Goal: Information Seeking & Learning: Check status

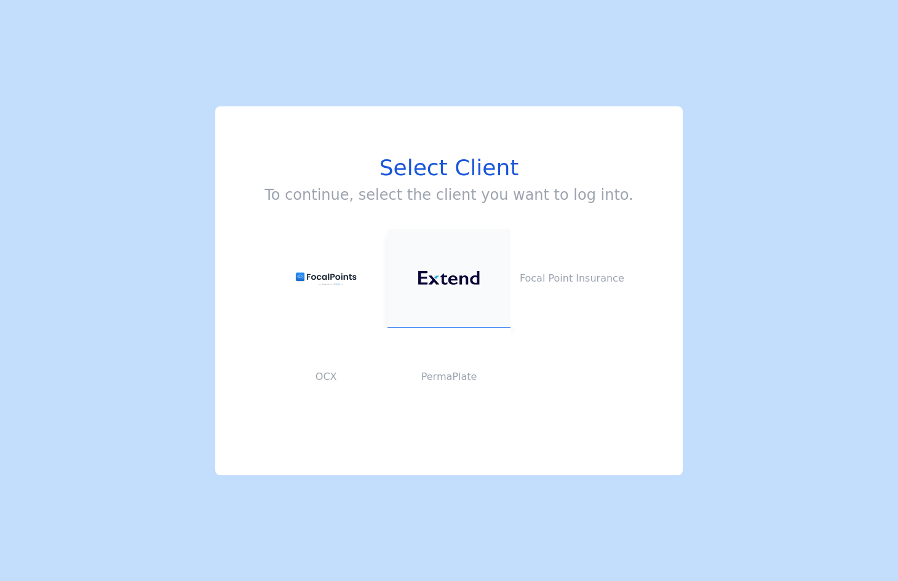
click at [455, 285] on img at bounding box center [449, 278] width 62 height 14
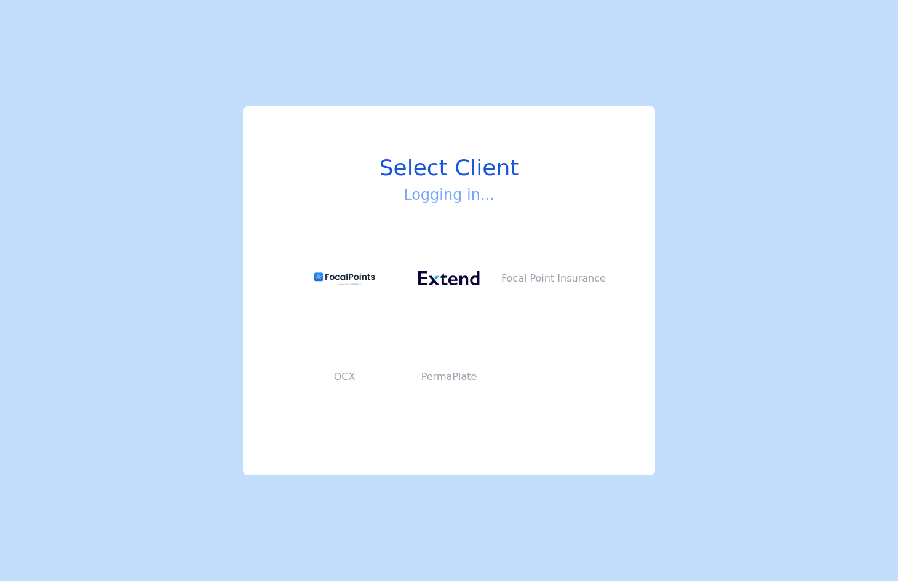
click at [290, 58] on div "Select Client Logging in... Focal Point Insurance OCX PermaPlate" at bounding box center [449, 290] width 898 height 581
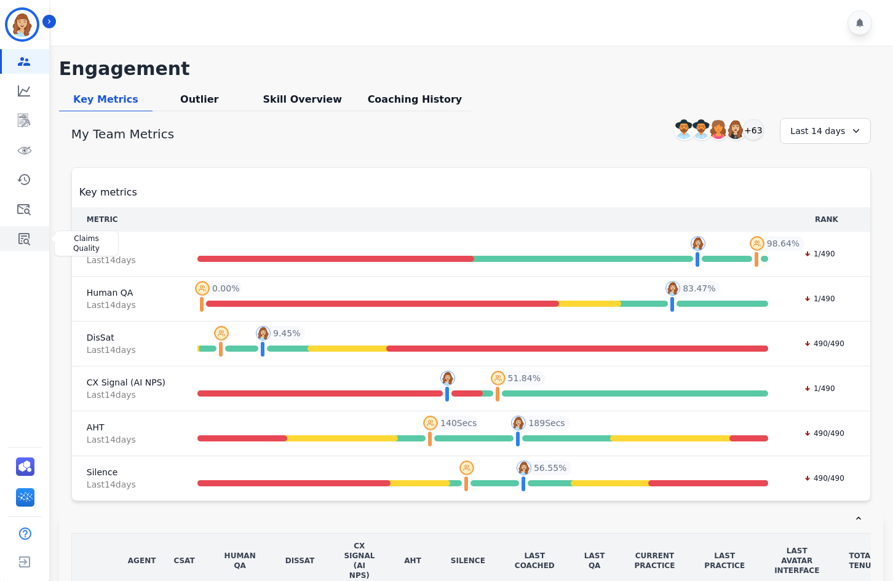
click at [25, 232] on icon "Sidebar" at bounding box center [24, 238] width 15 height 15
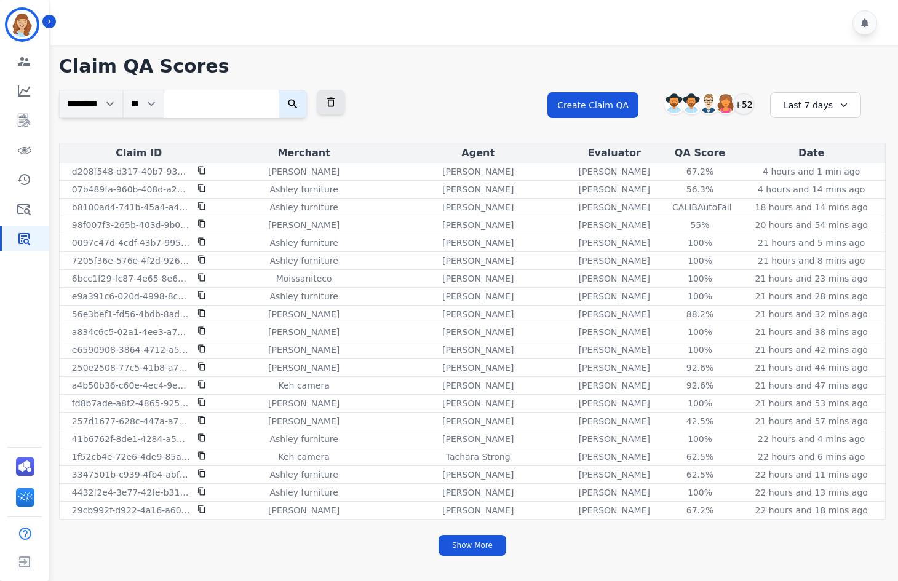
click at [225, 108] on input "search" at bounding box center [221, 104] width 114 height 28
type input "******"
click at [299, 108] on icon "submit" at bounding box center [293, 104] width 12 height 12
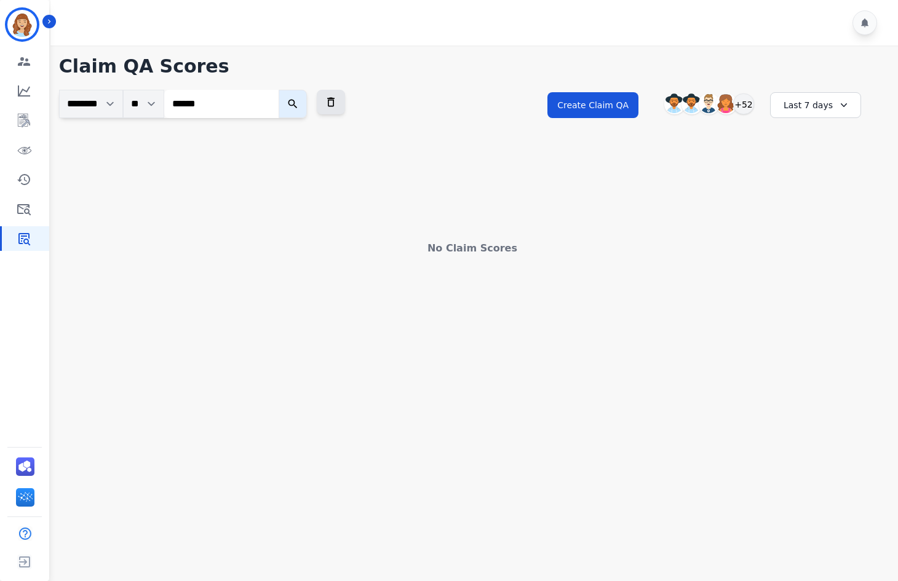
click at [254, 108] on input "******" at bounding box center [221, 104] width 114 height 28
click at [335, 100] on button at bounding box center [331, 102] width 28 height 25
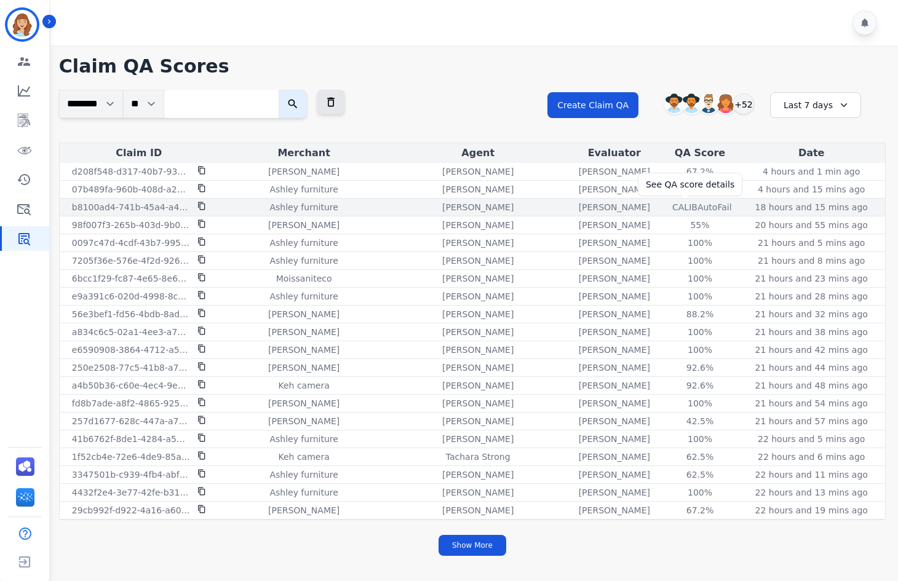
click at [690, 210] on div "CALIB AutoFail" at bounding box center [699, 207] width 55 height 12
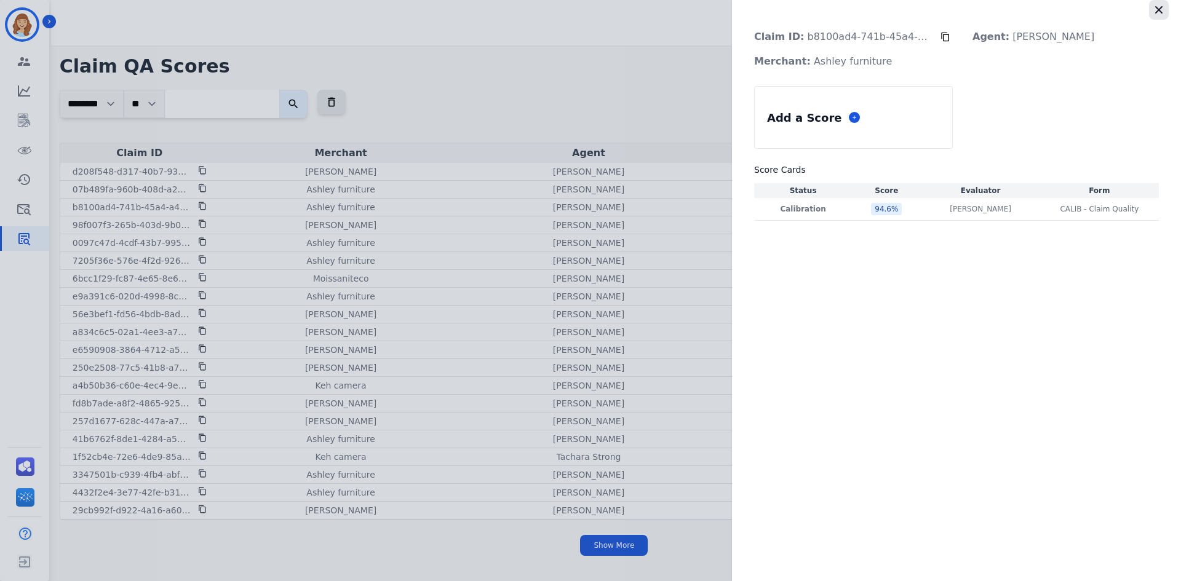
click at [897, 9] on icon "button" at bounding box center [1159, 10] width 12 height 12
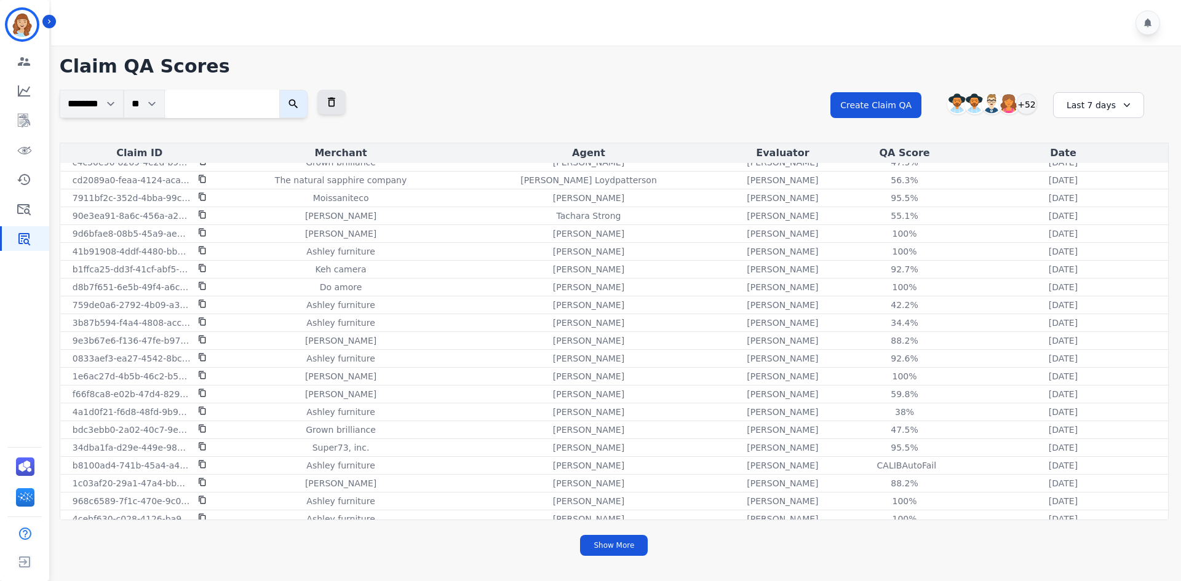
scroll to position [1426, 0]
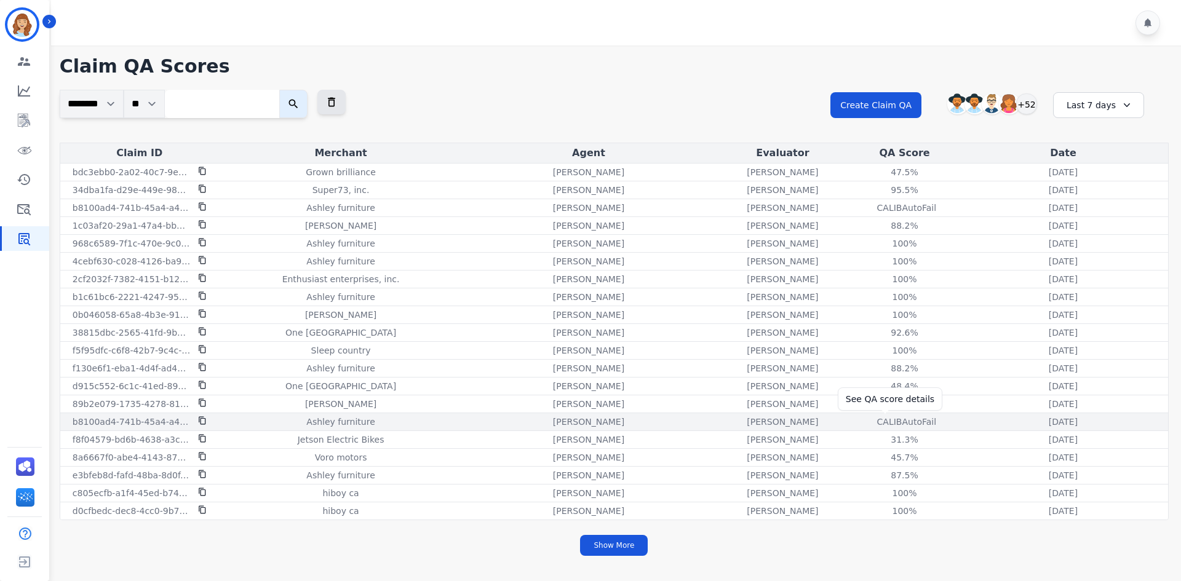
click at [884, 423] on div "CALIB AutoFail" at bounding box center [904, 422] width 55 height 12
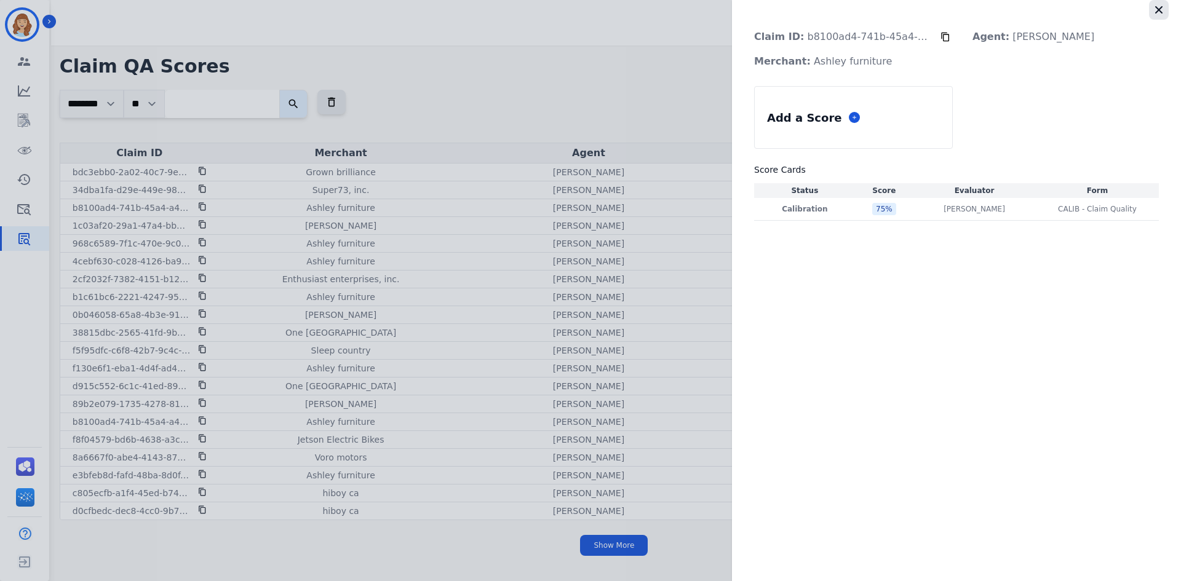
click at [897, 10] on button "button" at bounding box center [1159, 10] width 20 height 20
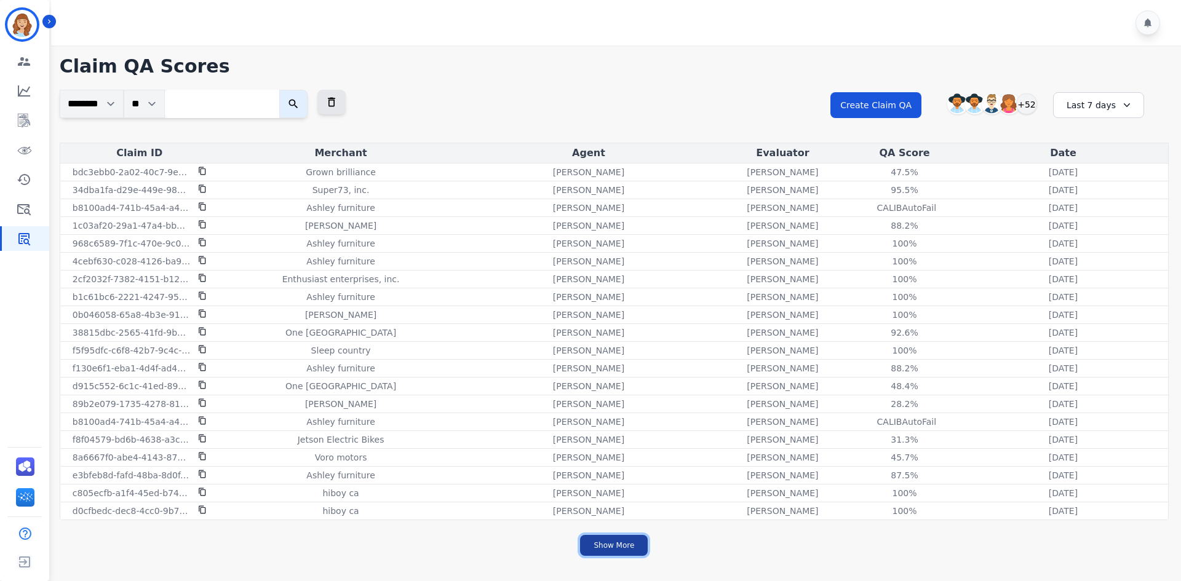
click at [614, 543] on button "Show More" at bounding box center [614, 545] width 68 height 21
click at [897, 103] on div "Last 7 days" at bounding box center [1098, 105] width 91 height 26
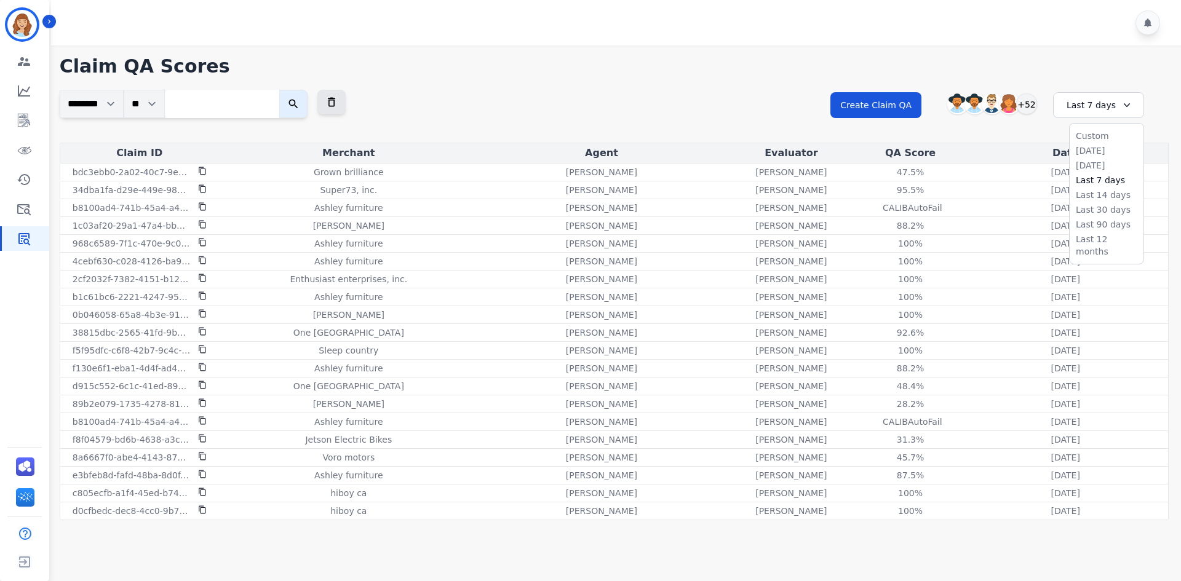
click at [897, 217] on ul "Custom [DATE] [DATE] Last 7 days Last 14 days Last 30 days Last 90 days Last 12…" at bounding box center [1107, 194] width 74 height 140
click at [897, 226] on li "Last 90 days" at bounding box center [1107, 224] width 62 height 12
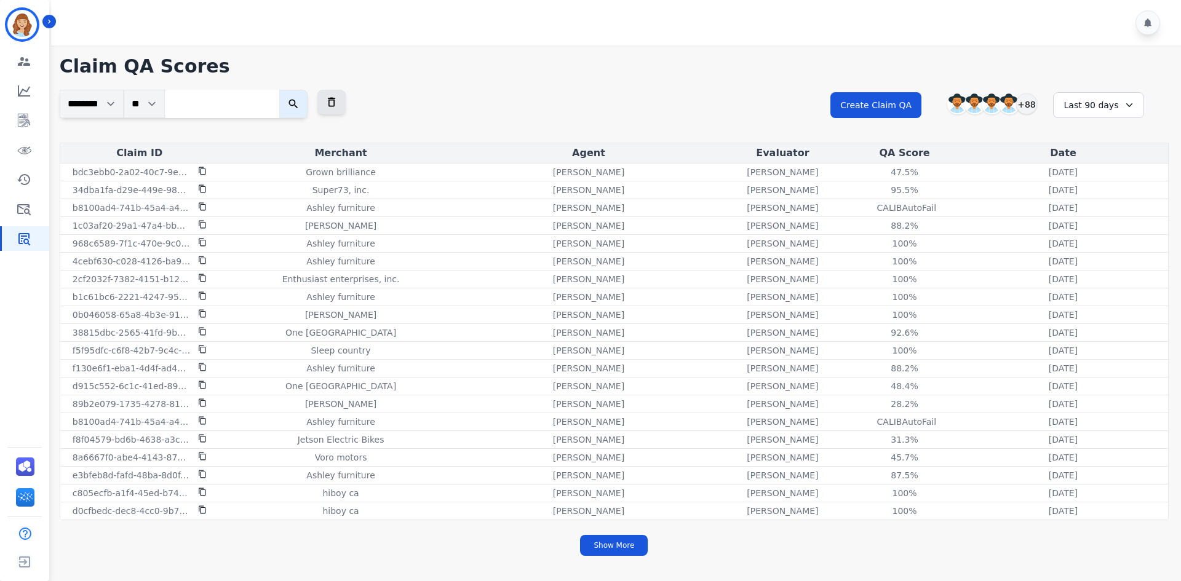
click at [632, 560] on div "Show More" at bounding box center [614, 546] width 1109 height 36
click at [634, 545] on button "Show More" at bounding box center [614, 545] width 68 height 21
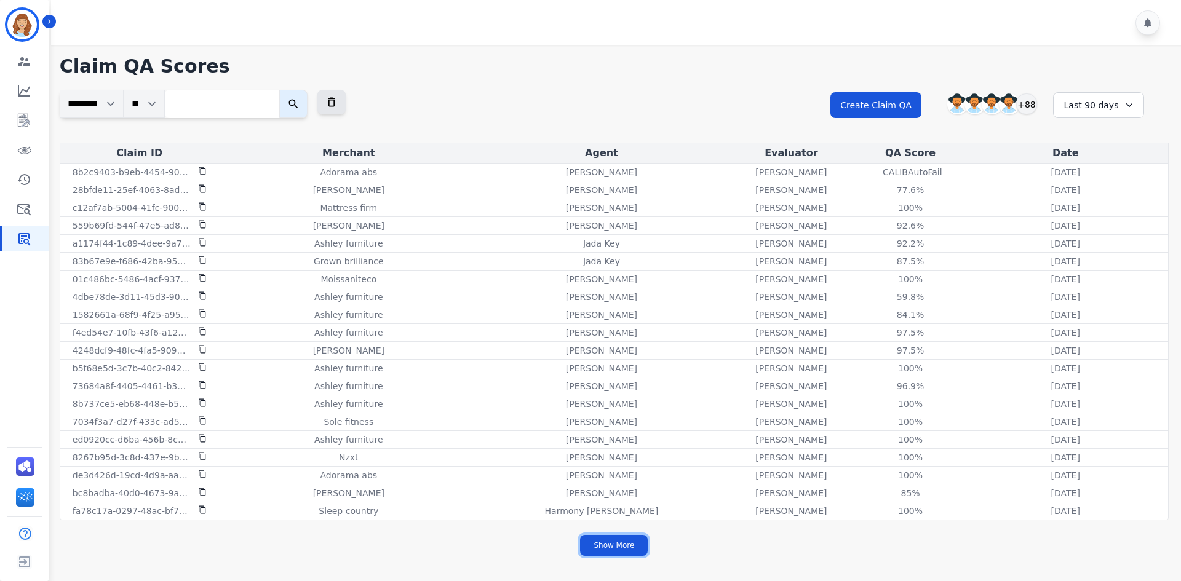
scroll to position [3026, 0]
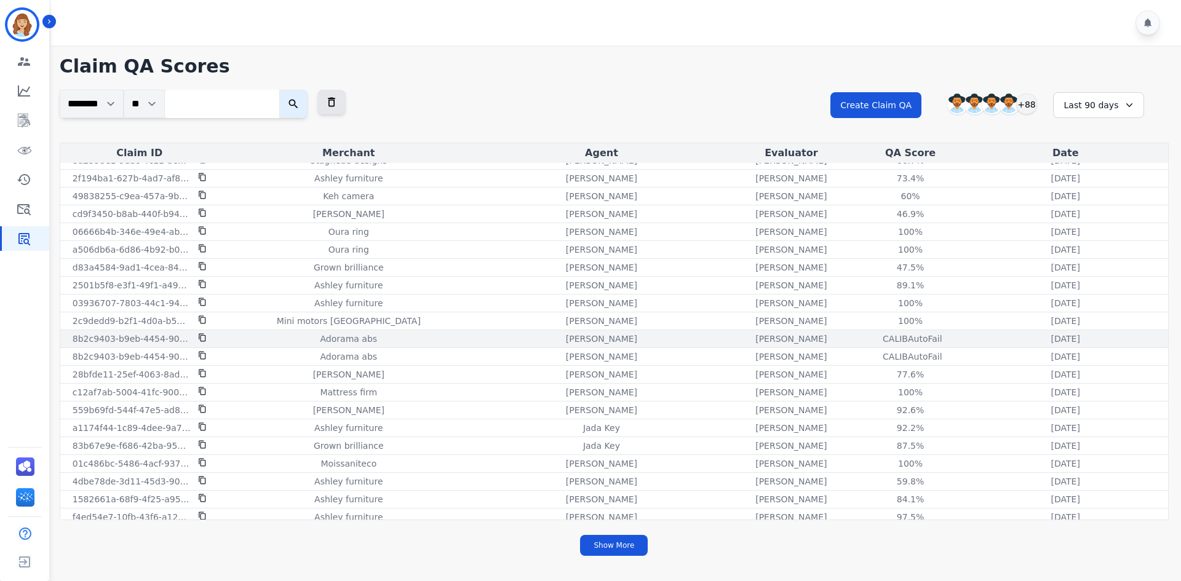
click at [201, 338] on icon at bounding box center [202, 338] width 7 height 8
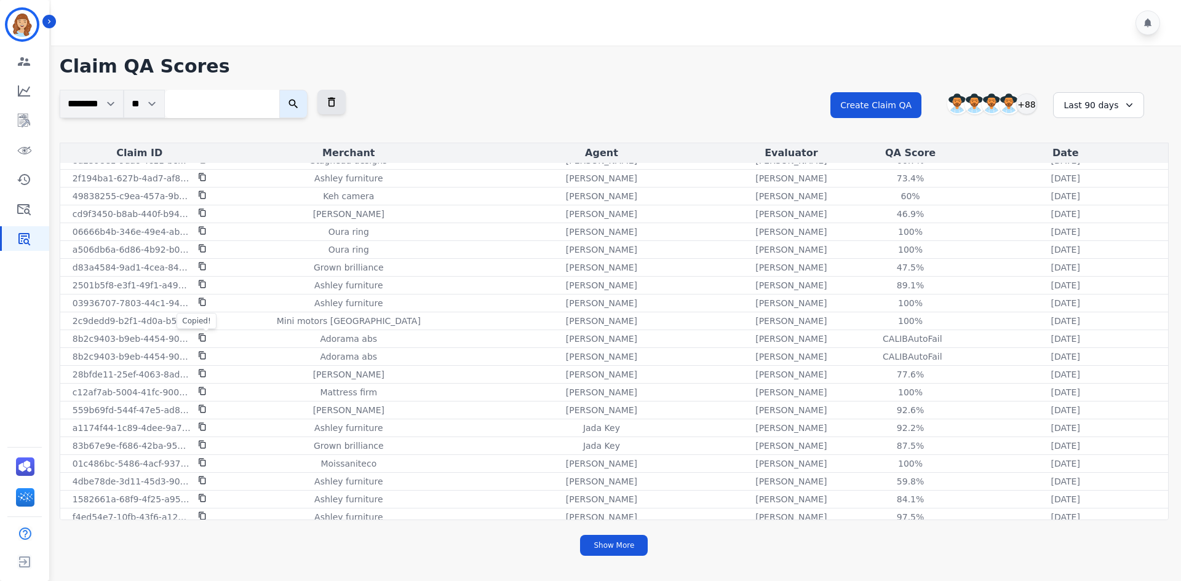
click at [209, 119] on div "**********" at bounding box center [614, 116] width 1109 height 53
click at [213, 106] on input "search" at bounding box center [222, 104] width 114 height 28
paste input "**********"
type input "**********"
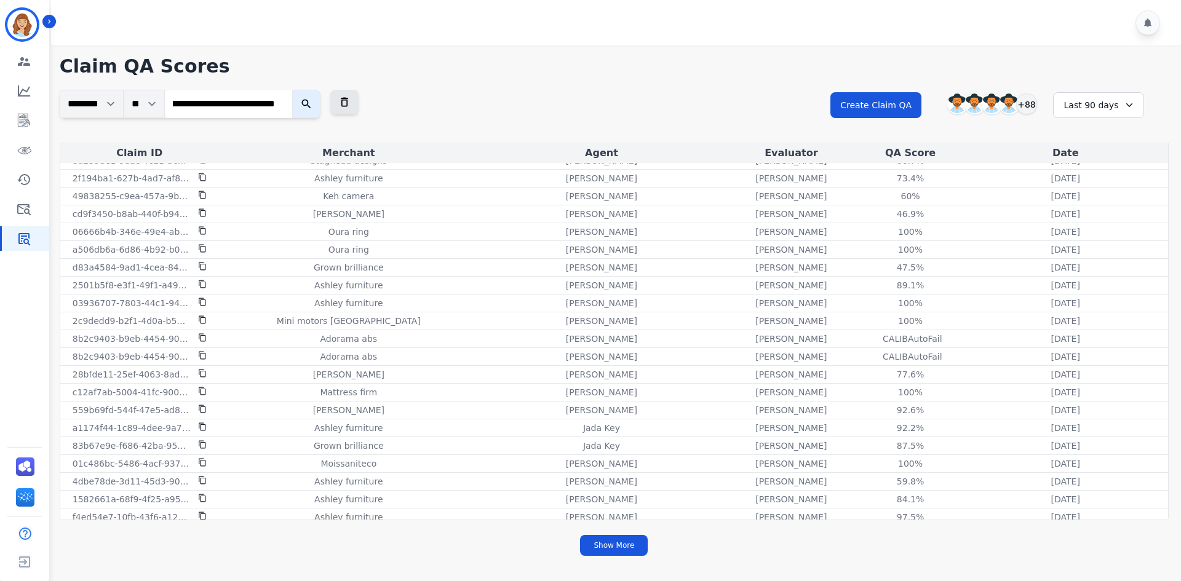
click at [292, 90] on button "submit" at bounding box center [306, 104] width 28 height 28
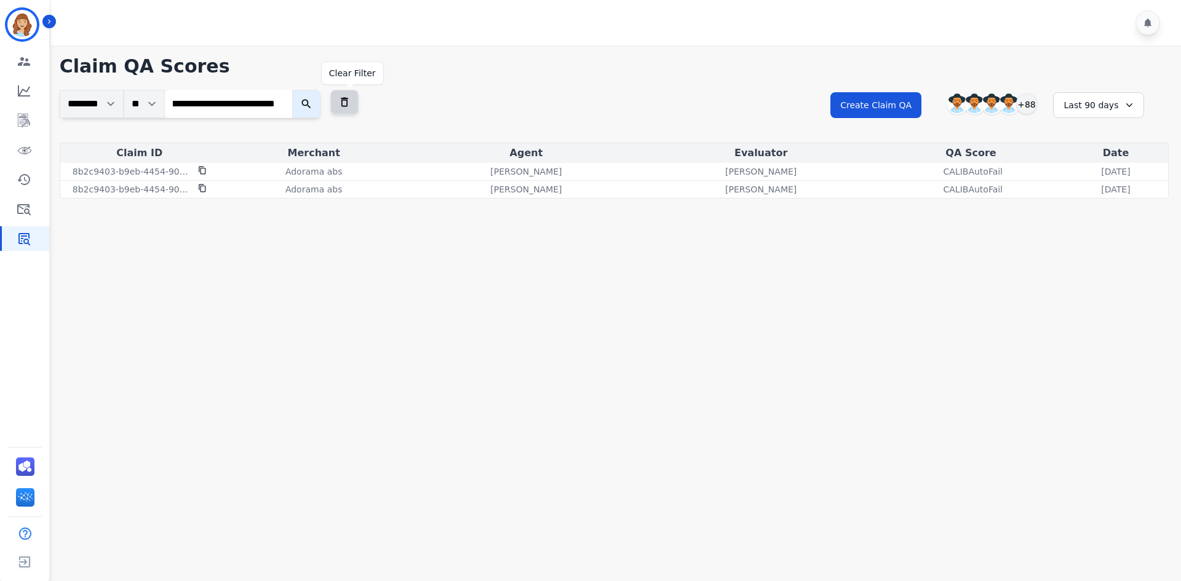
click at [351, 98] on icon at bounding box center [344, 102] width 12 height 12
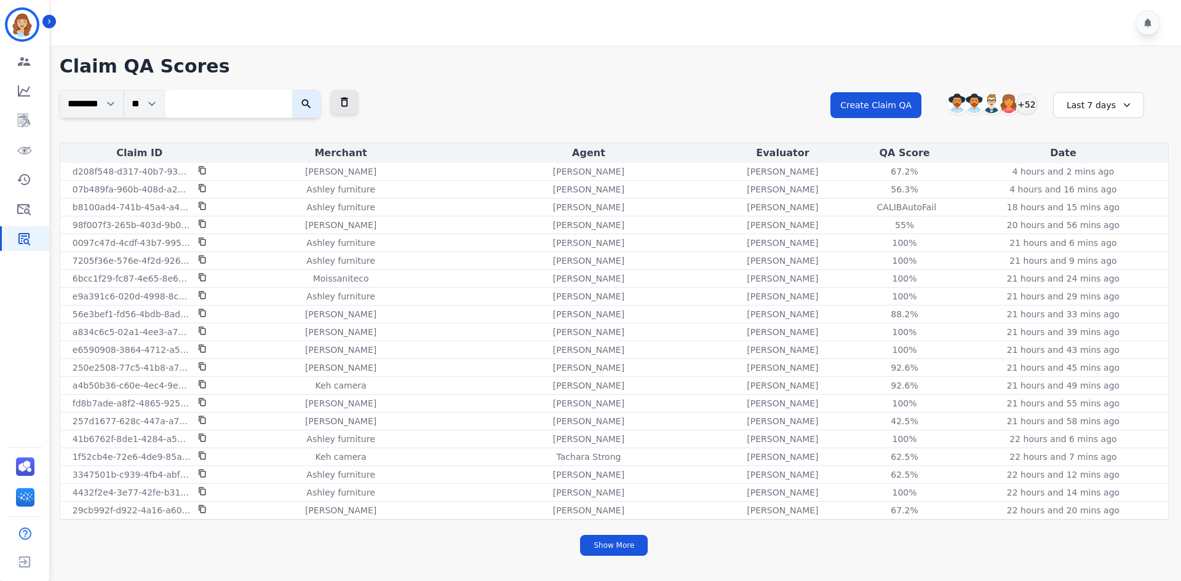
click at [897, 101] on div "Last 7 days" at bounding box center [1098, 105] width 91 height 26
click at [897, 216] on ul "Custom [DATE] [DATE] Last 7 days Last 14 days Last 30 days Last 90 days Last 12…" at bounding box center [1107, 194] width 74 height 140
click at [897, 209] on li "Last 30 days" at bounding box center [1107, 210] width 62 height 12
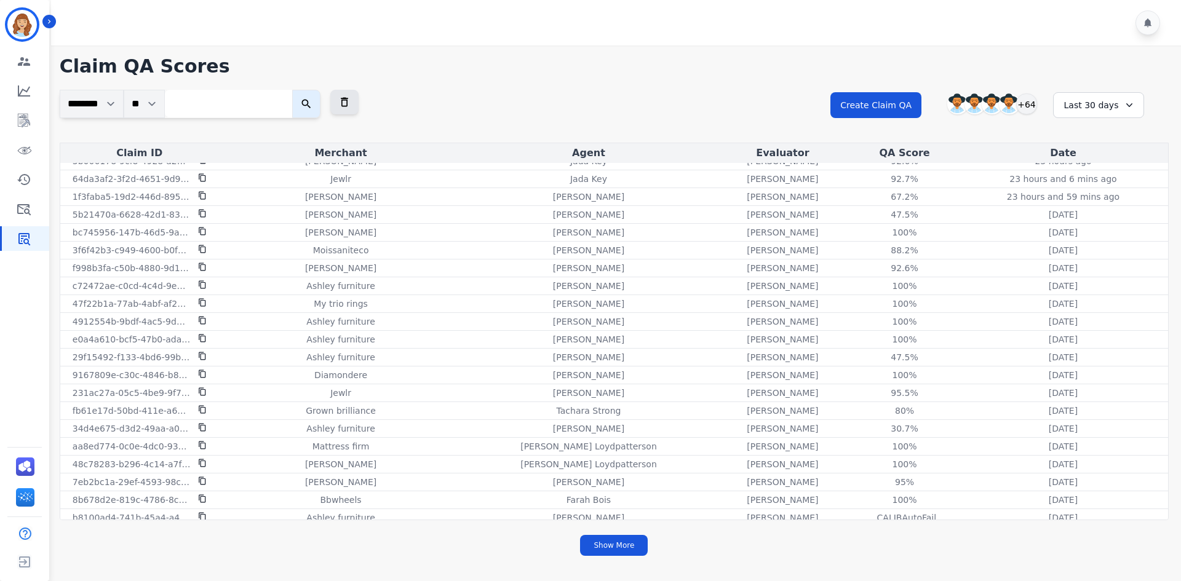
scroll to position [861, 0]
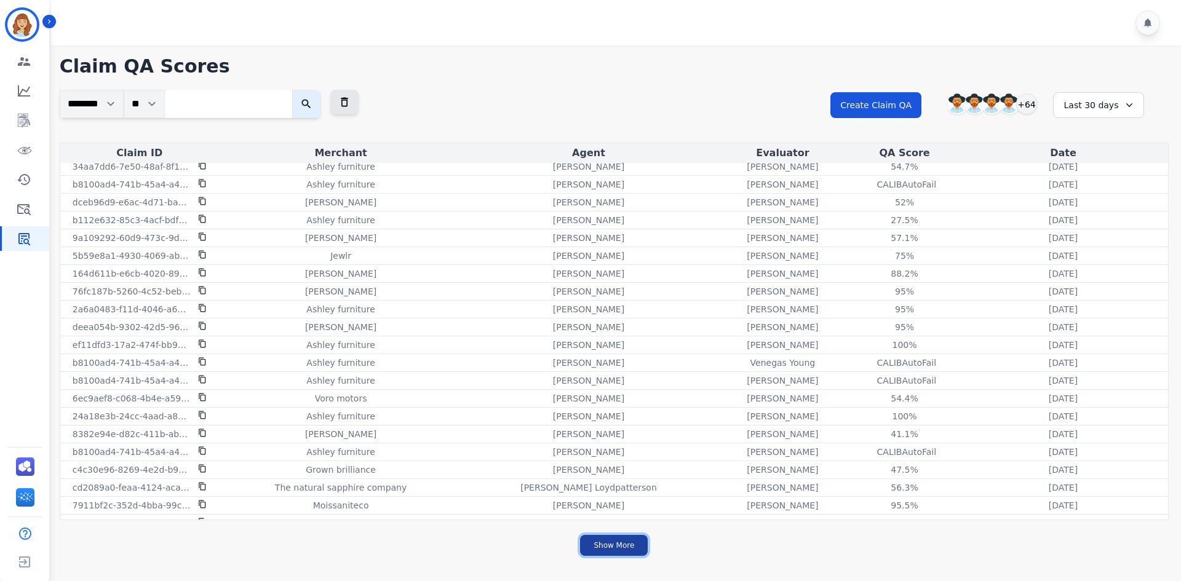
click at [614, 554] on button "Show More" at bounding box center [614, 545] width 68 height 21
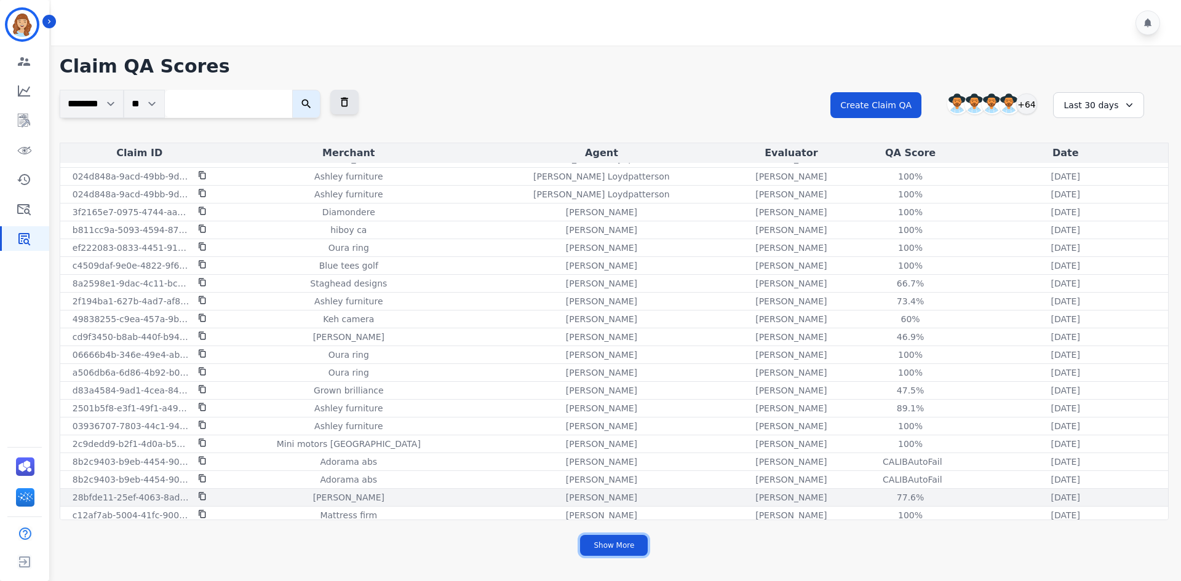
scroll to position [3087, 0]
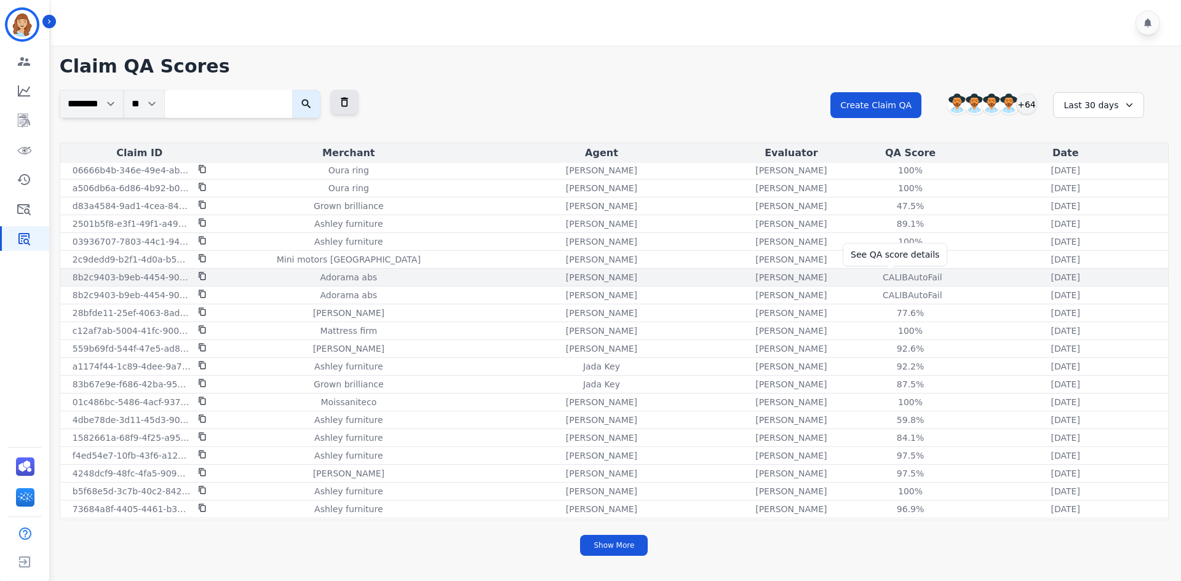
click at [883, 276] on div "CALIB AutoFail" at bounding box center [910, 277] width 55 height 12
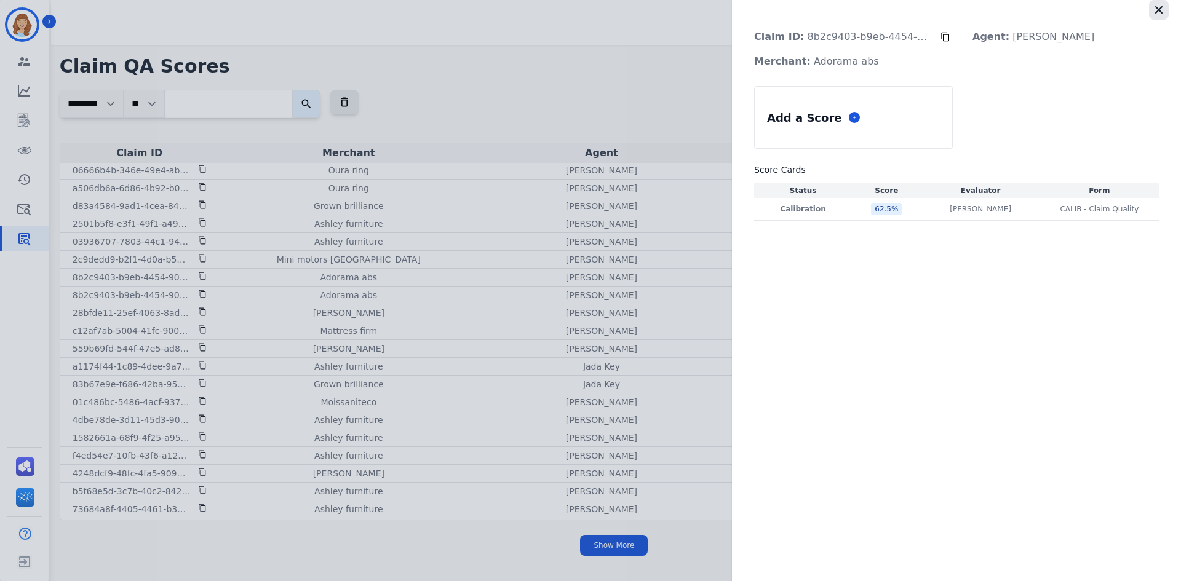
click at [897, 7] on icon "button" at bounding box center [1159, 10] width 12 height 12
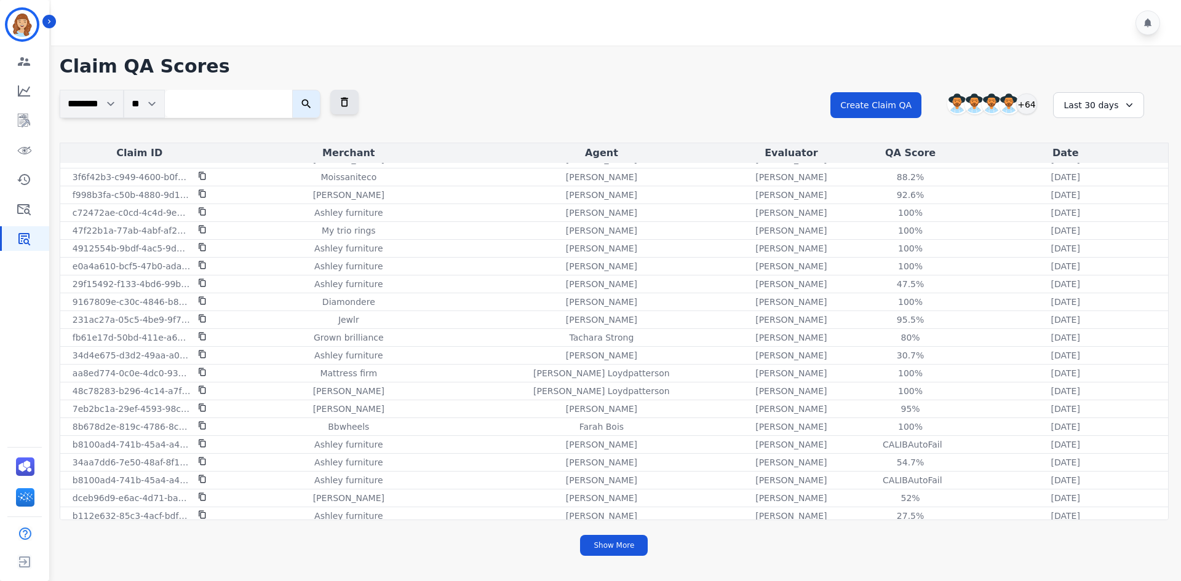
scroll to position [811, 0]
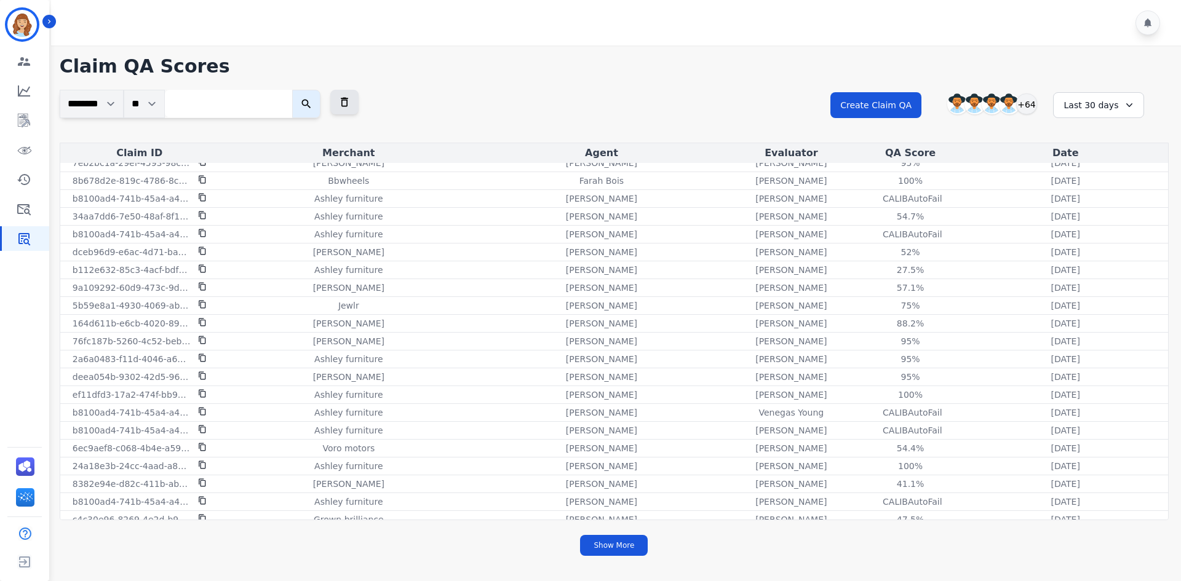
drag, startPoint x: 792, startPoint y: 58, endPoint x: 789, endPoint y: 64, distance: 6.9
click at [792, 58] on h1 "Claim QA Scores" at bounding box center [614, 66] width 1109 height 22
copy div "CALIB AutoFail"
drag, startPoint x: 864, startPoint y: 202, endPoint x: 920, endPoint y: 202, distance: 56.0
click at [897, 202] on div "CALIB AutoFail" at bounding box center [910, 199] width 55 height 12
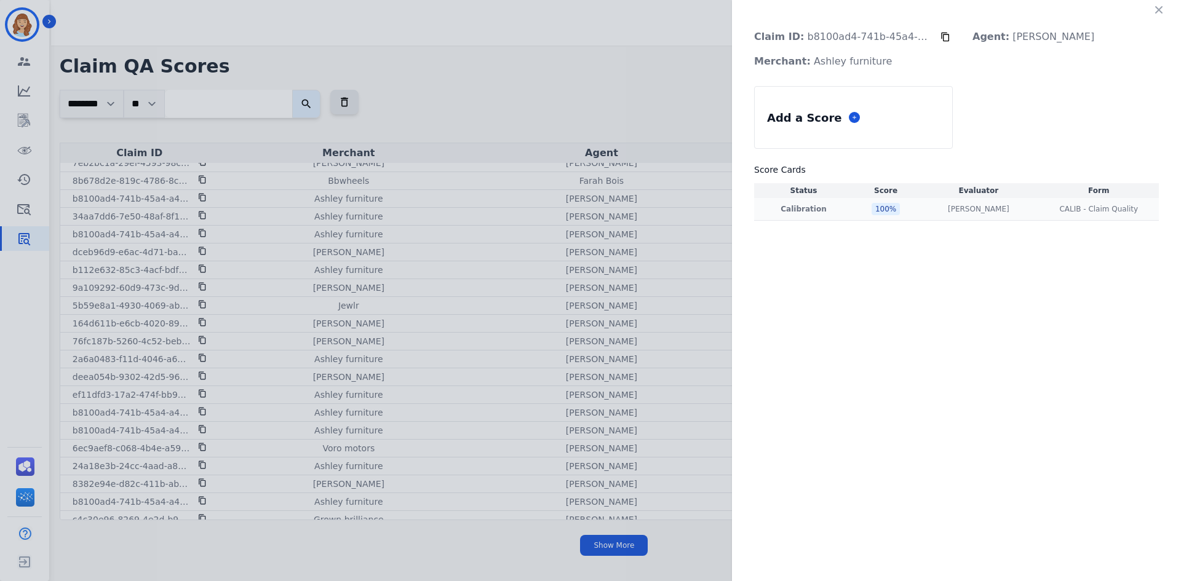
click at [872, 208] on div "100 %" at bounding box center [886, 209] width 28 height 12
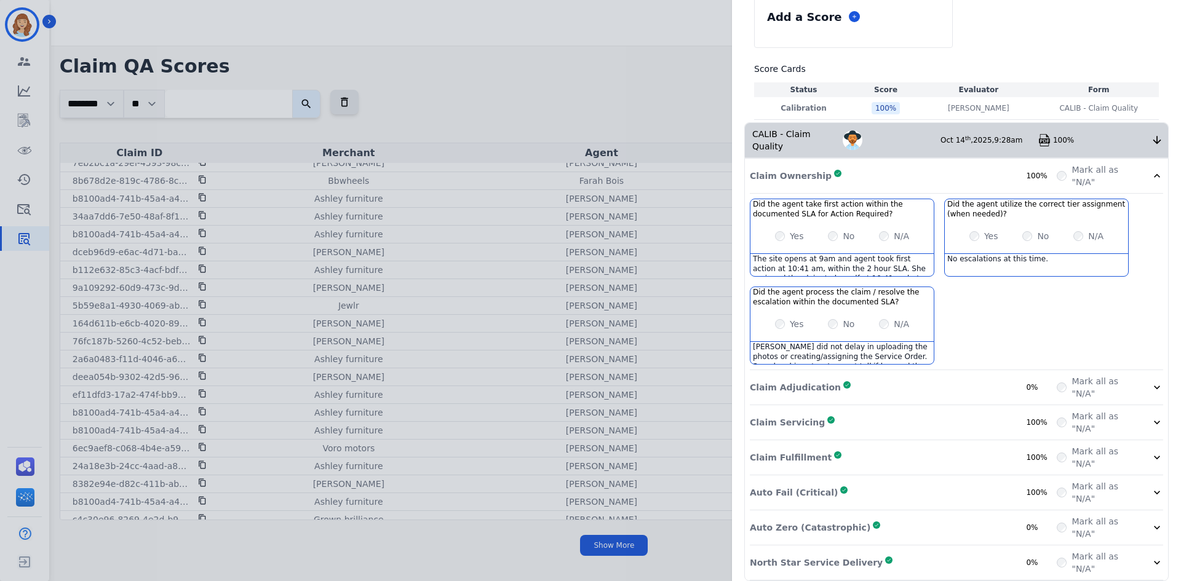
scroll to position [0, 0]
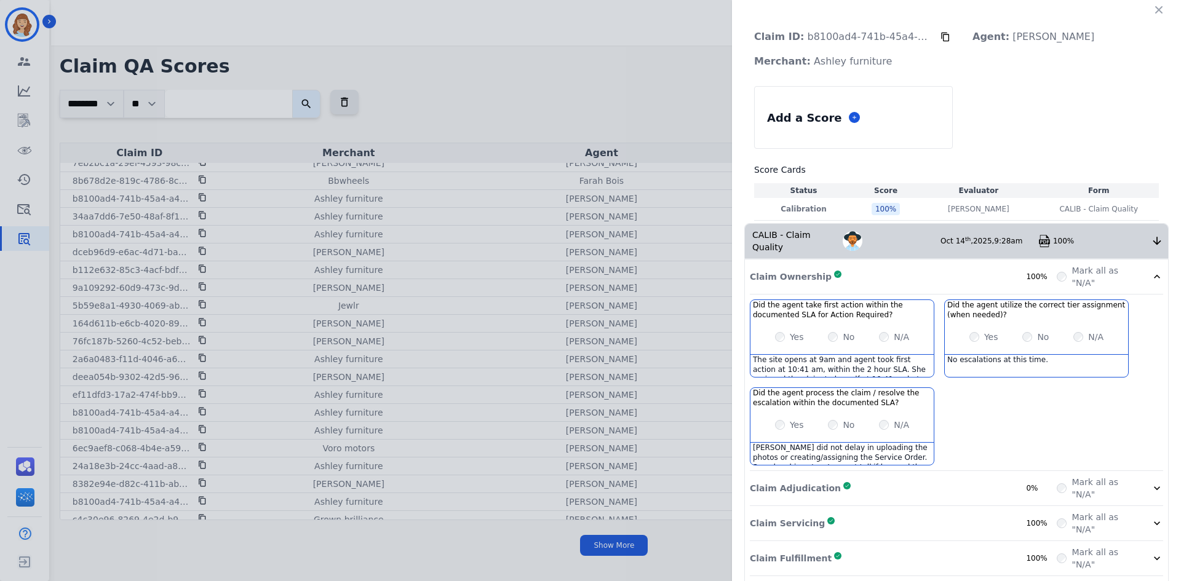
click at [679, 114] on div "Claim ID: b8100ad4-741b-45a4-a4d7-5f668de04e32 Agent: [PERSON_NAME]: [PERSON_NA…" at bounding box center [590, 290] width 1181 height 581
click at [897, 7] on icon "button" at bounding box center [1159, 10] width 12 height 12
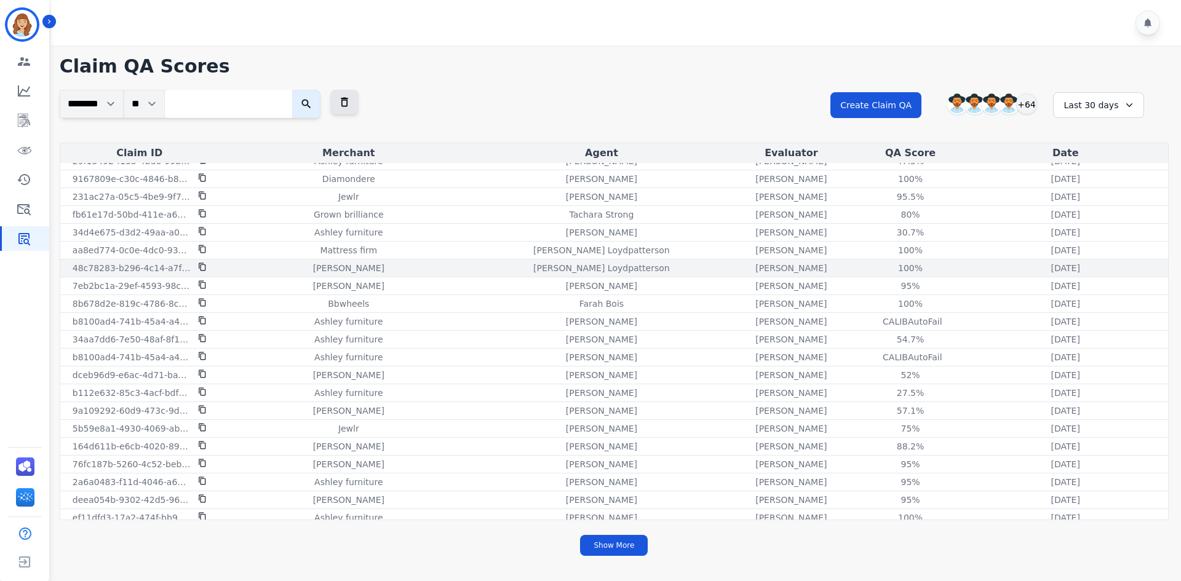
scroll to position [750, 0]
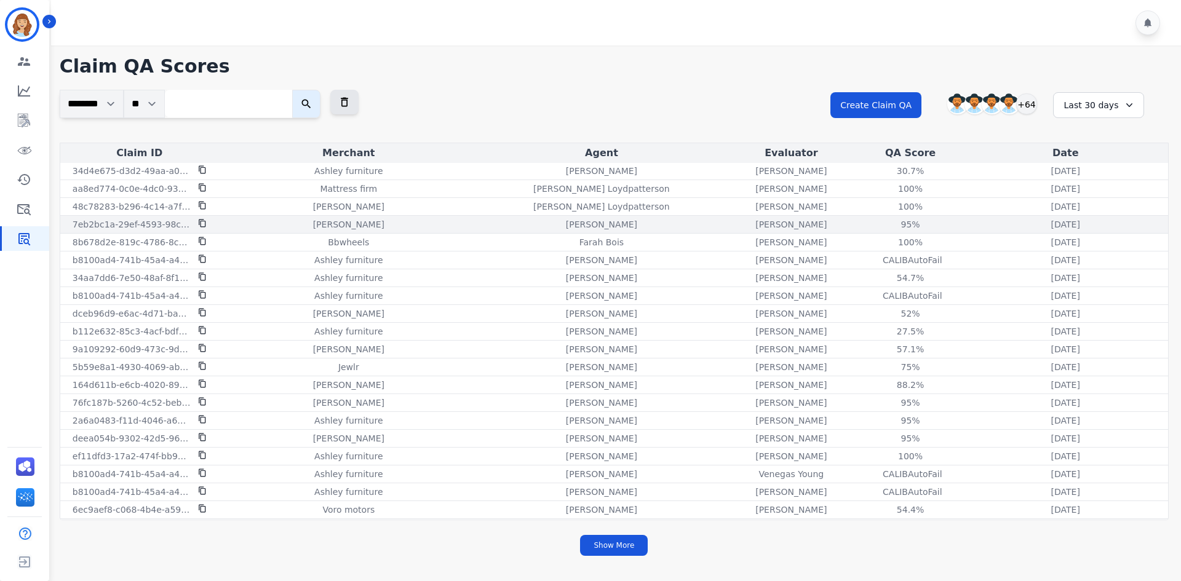
click at [897, 216] on td "95 % See QA score details" at bounding box center [910, 225] width 105 height 18
click at [893, 222] on div "95 %" at bounding box center [910, 224] width 55 height 12
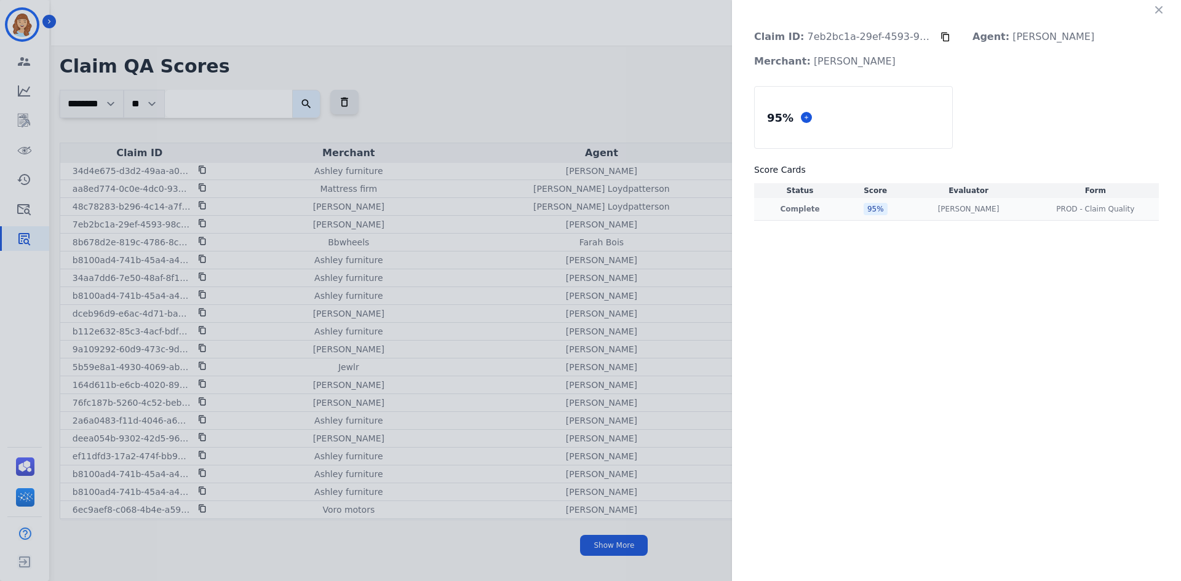
click at [867, 215] on td "95 %" at bounding box center [875, 209] width 59 height 23
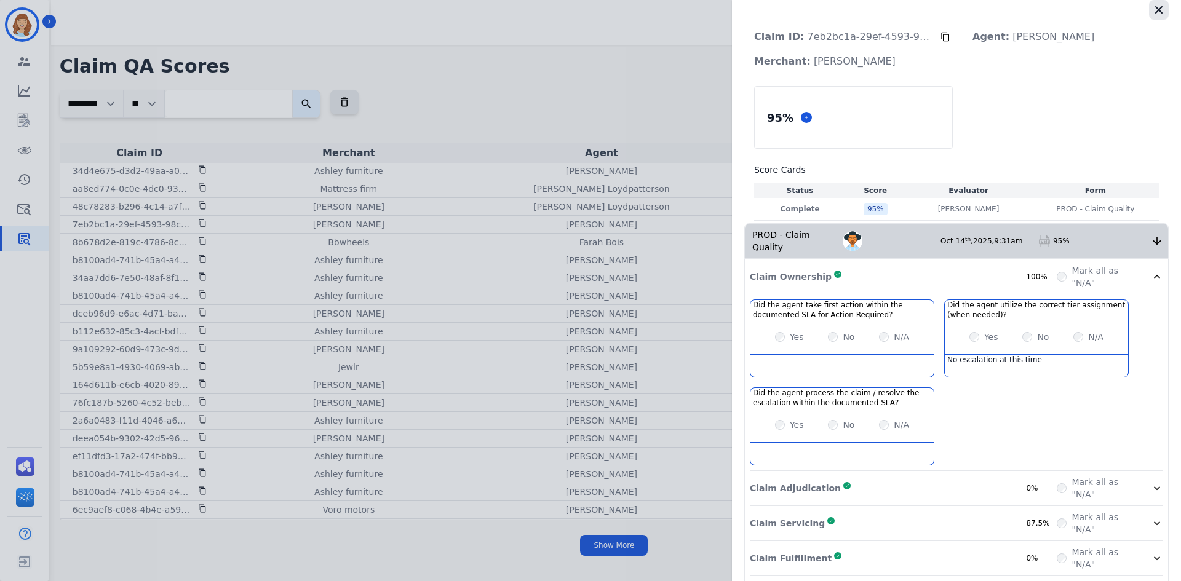
click at [897, 12] on icon "button" at bounding box center [1159, 10] width 12 height 12
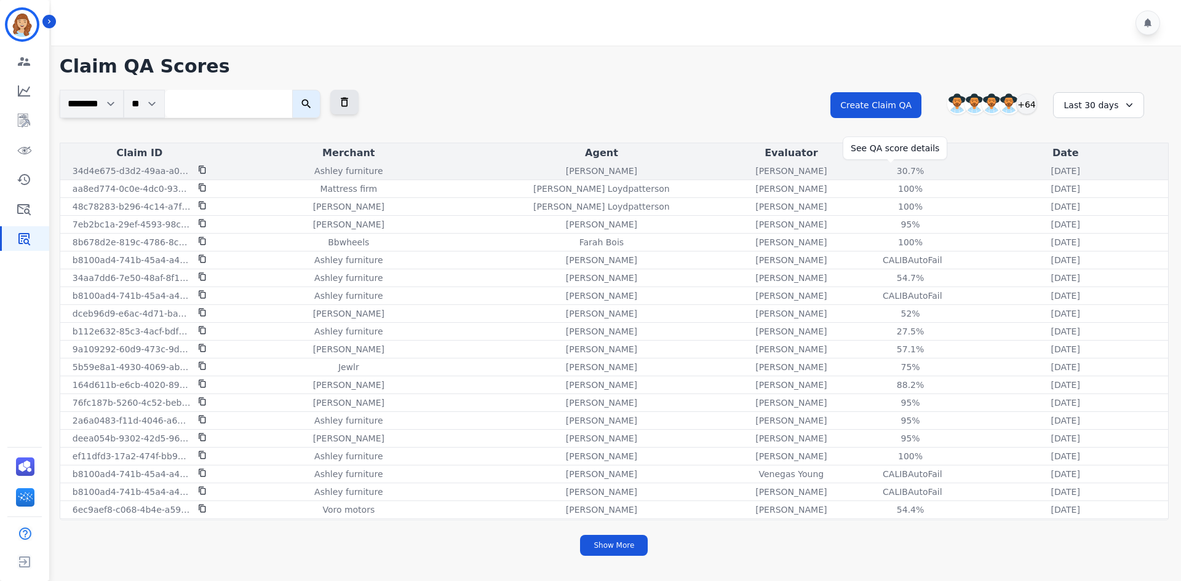
click at [893, 172] on div "30.7 %" at bounding box center [910, 171] width 55 height 12
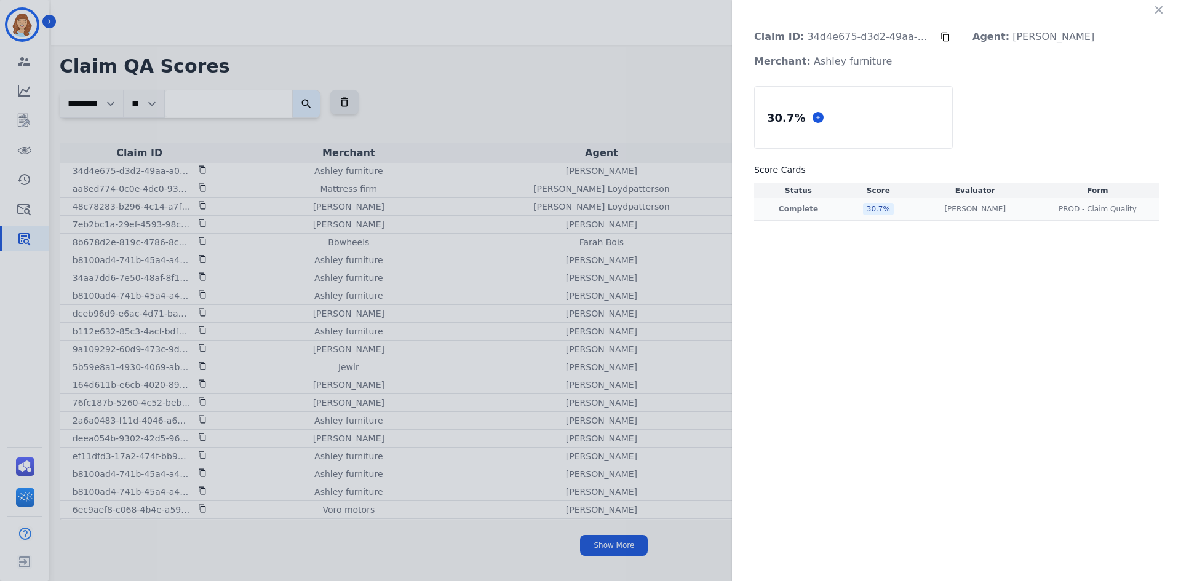
click at [867, 208] on div "30.7 %" at bounding box center [878, 209] width 31 height 12
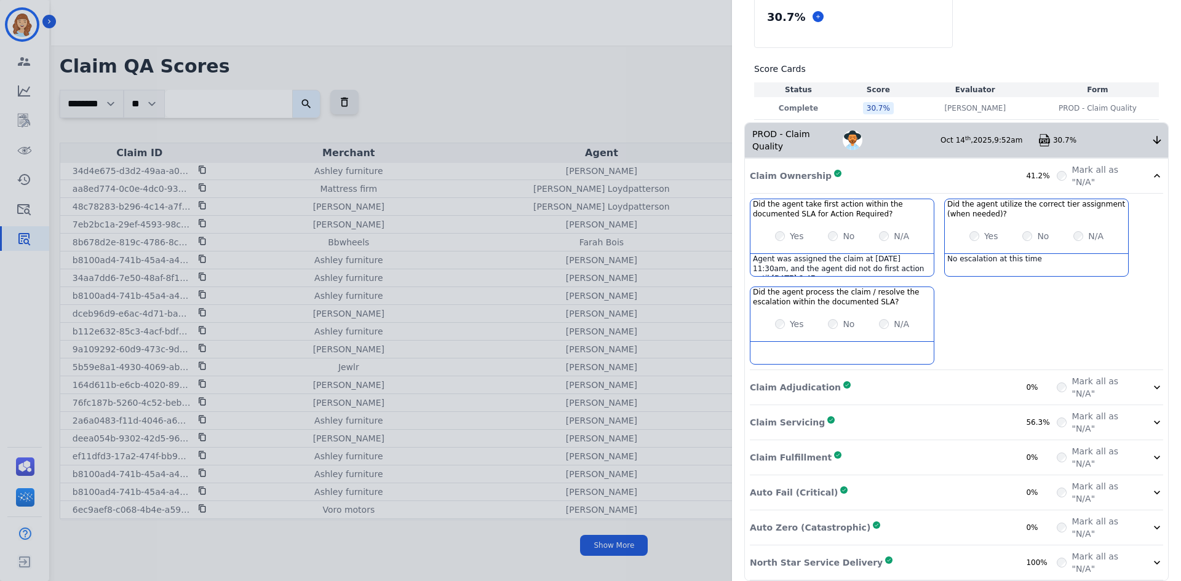
scroll to position [0, 0]
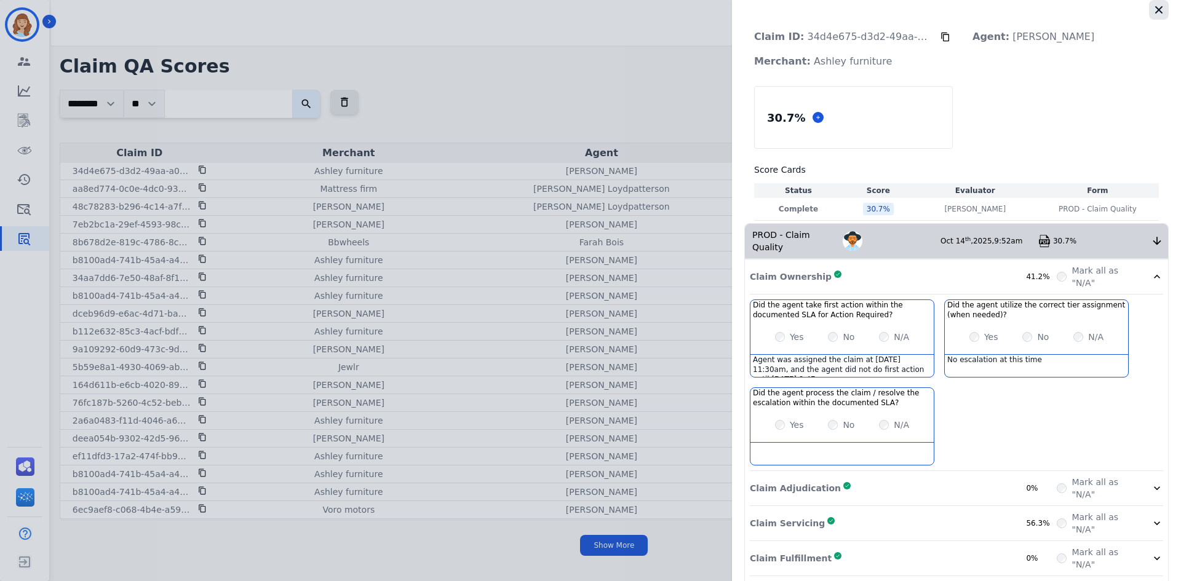
click at [897, 5] on icon "button" at bounding box center [1159, 10] width 12 height 12
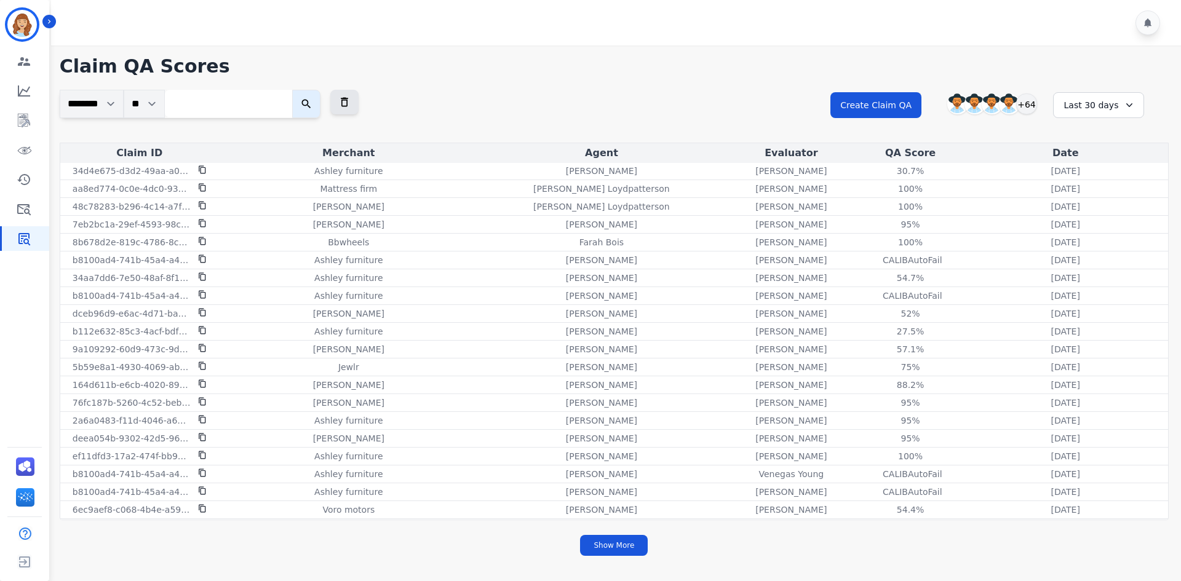
click at [833, 78] on div "**********" at bounding box center [614, 305] width 1134 height 518
drag, startPoint x: 238, startPoint y: 116, endPoint x: 256, endPoint y: 113, distance: 18.1
click at [239, 115] on input "search" at bounding box center [228, 104] width 127 height 28
paste input "**********"
click at [304, 109] on button "submit" at bounding box center [306, 104] width 28 height 28
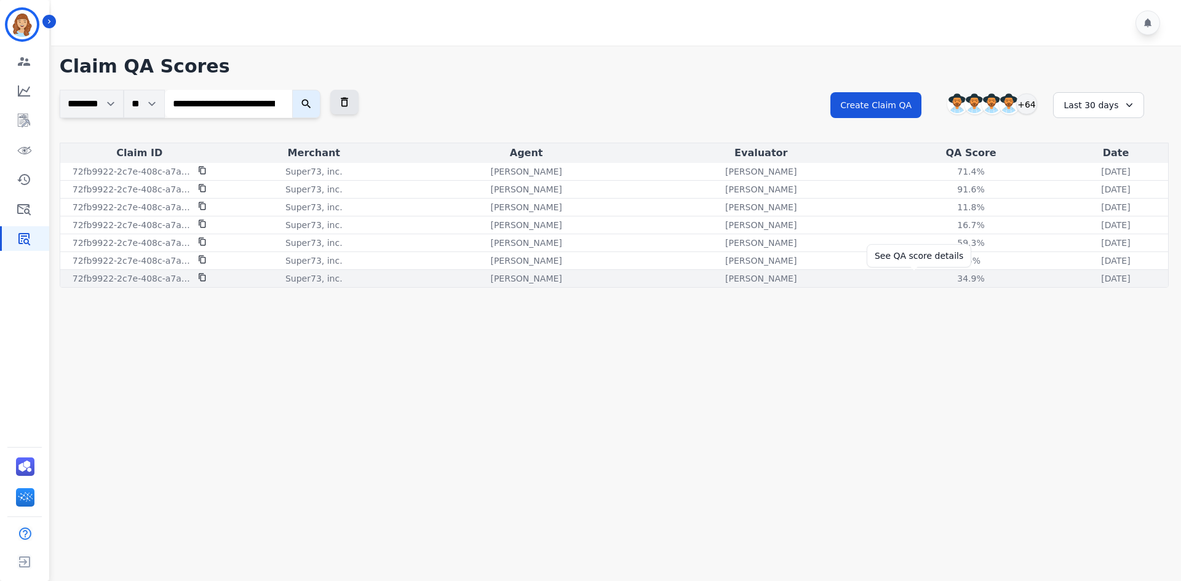
click at [897, 278] on div "34.9 %" at bounding box center [971, 278] width 55 height 12
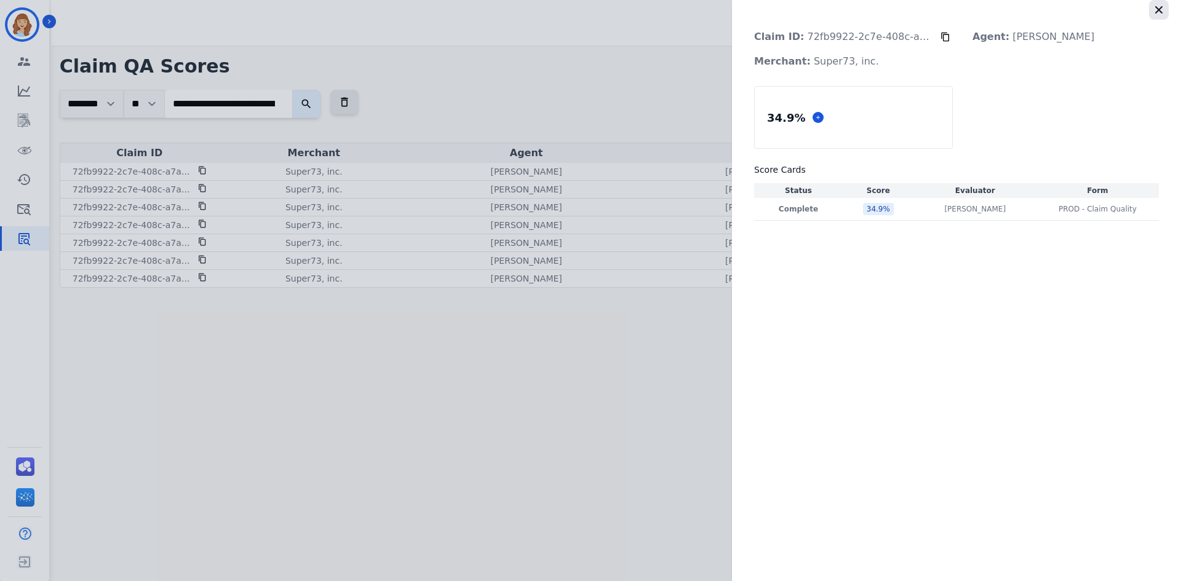
click at [897, 10] on icon "button" at bounding box center [1159, 10] width 12 height 12
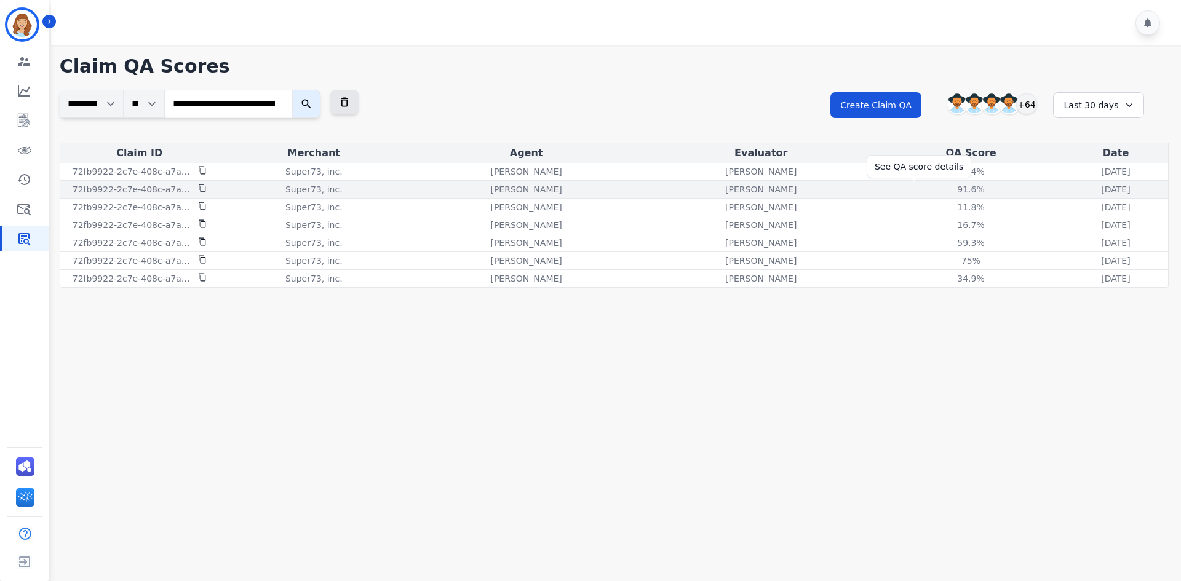
click at [897, 188] on div "91.6 %" at bounding box center [971, 189] width 55 height 12
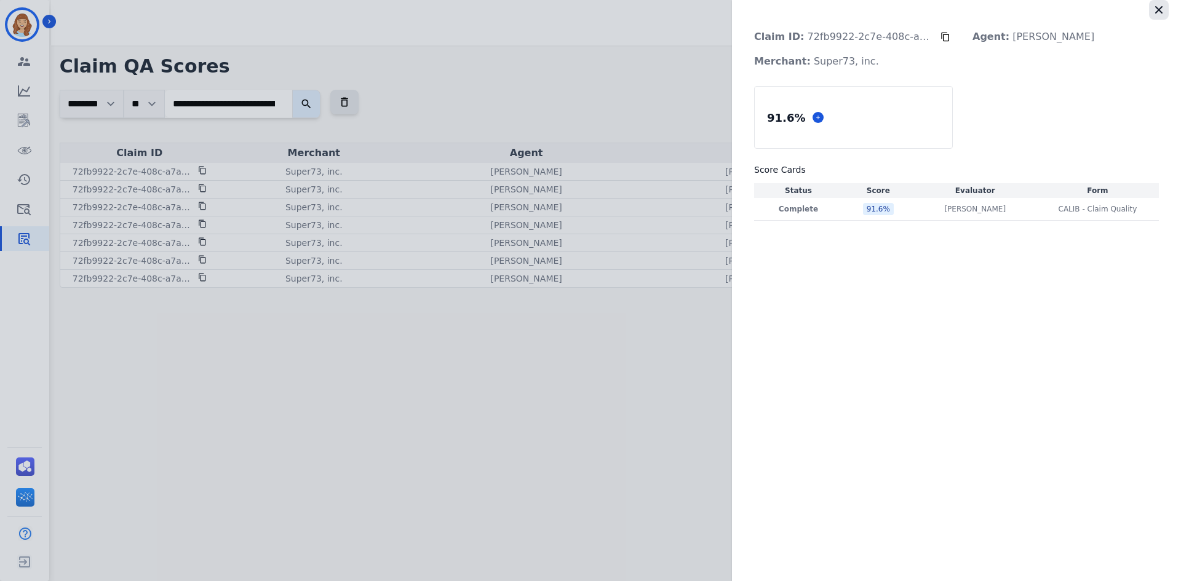
click at [897, 10] on icon "button" at bounding box center [1159, 10] width 12 height 12
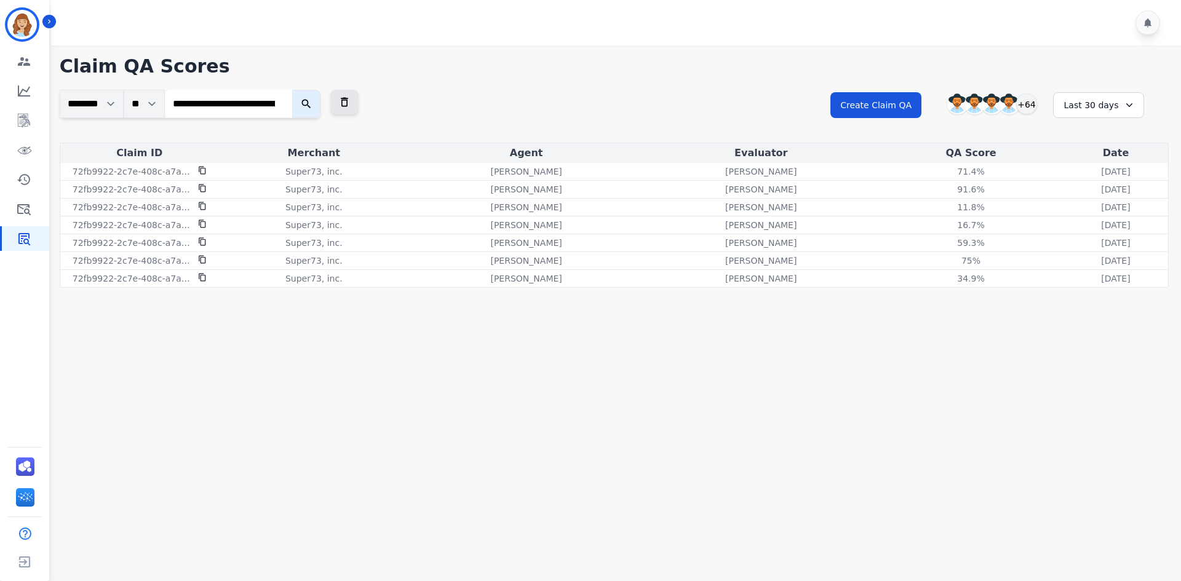
drag, startPoint x: 567, startPoint y: 546, endPoint x: 486, endPoint y: 469, distance: 111.0
click at [567, 546] on main "**********" at bounding box center [614, 336] width 1134 height 581
click at [223, 95] on input "**********" at bounding box center [228, 104] width 127 height 28
paste input "search"
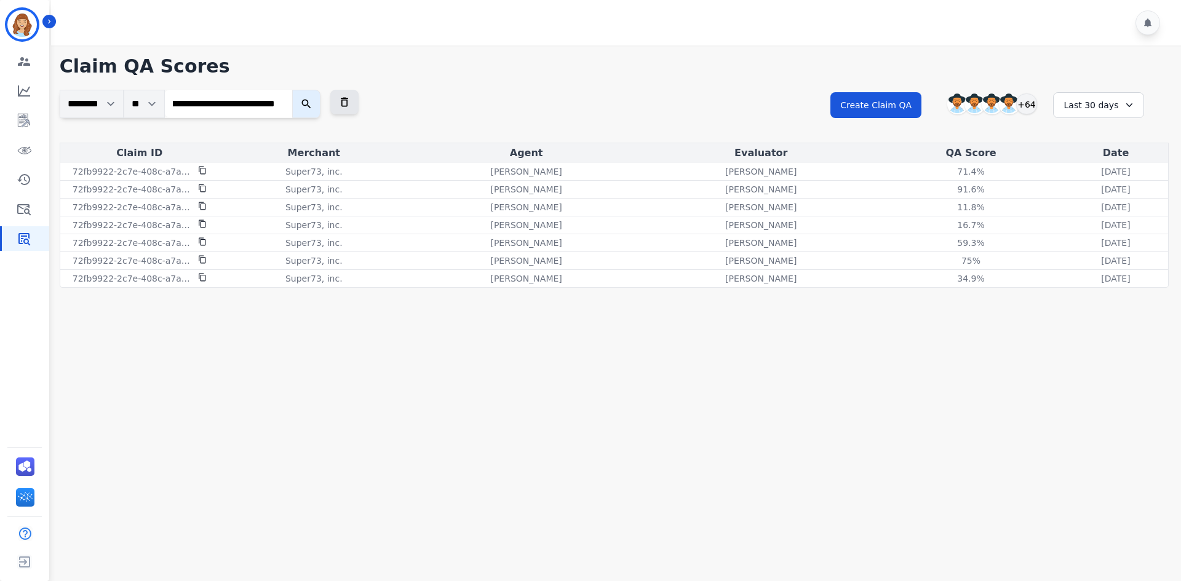
type input "**********"
click at [320, 103] on button "submit" at bounding box center [306, 104] width 28 height 28
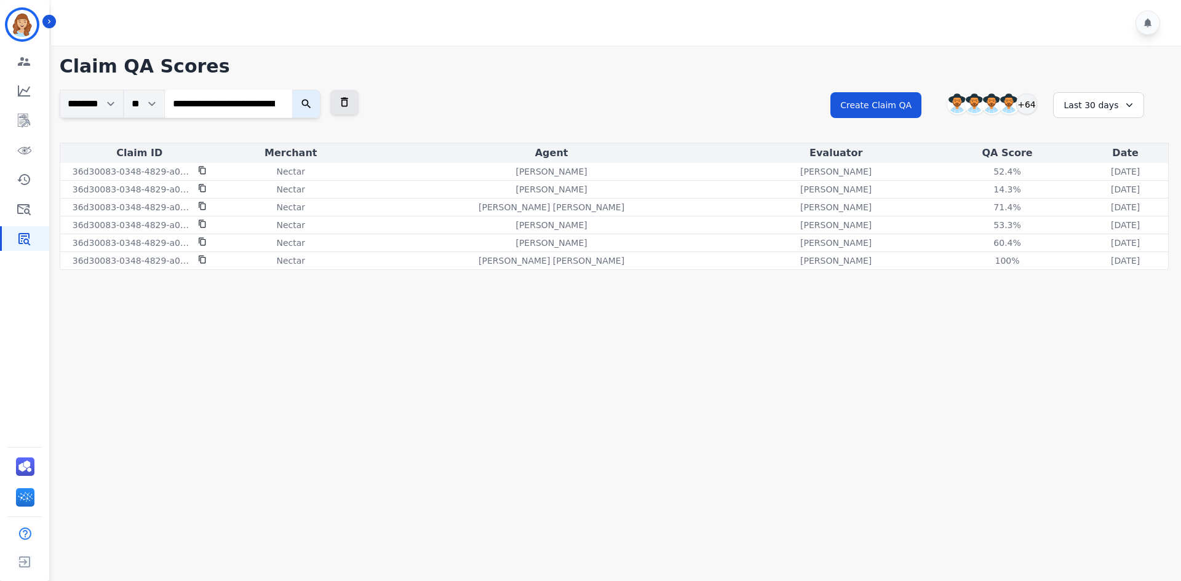
click at [257, 103] on input "**********" at bounding box center [228, 104] width 127 height 28
paste input "search"
type input "**********"
click at [292, 90] on button "submit" at bounding box center [306, 104] width 28 height 28
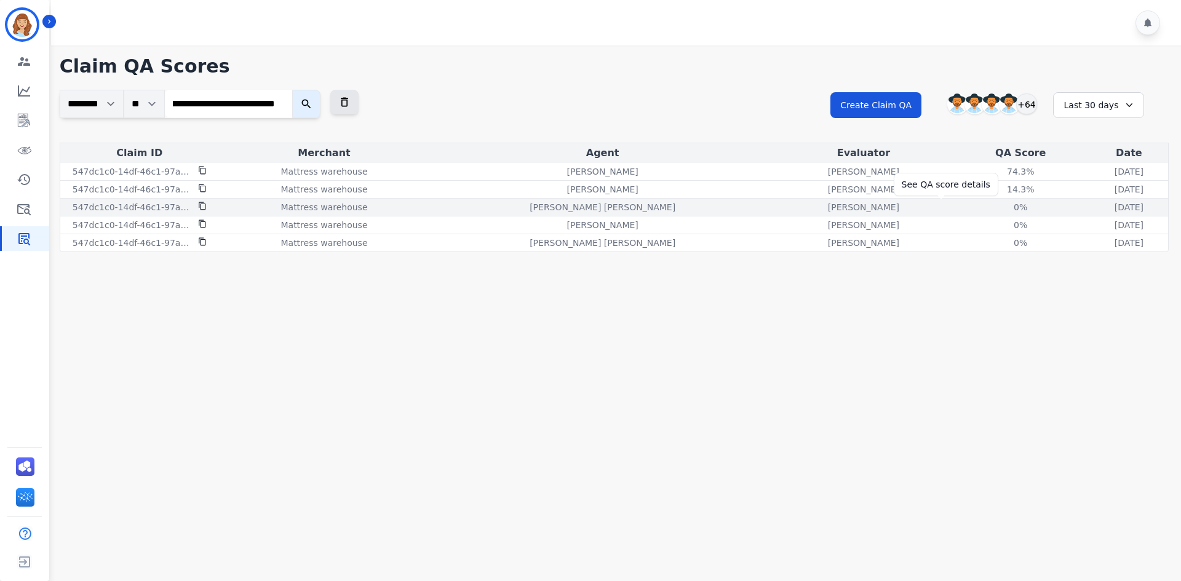
scroll to position [0, 0]
click at [897, 210] on div "0 %" at bounding box center [1020, 207] width 55 height 12
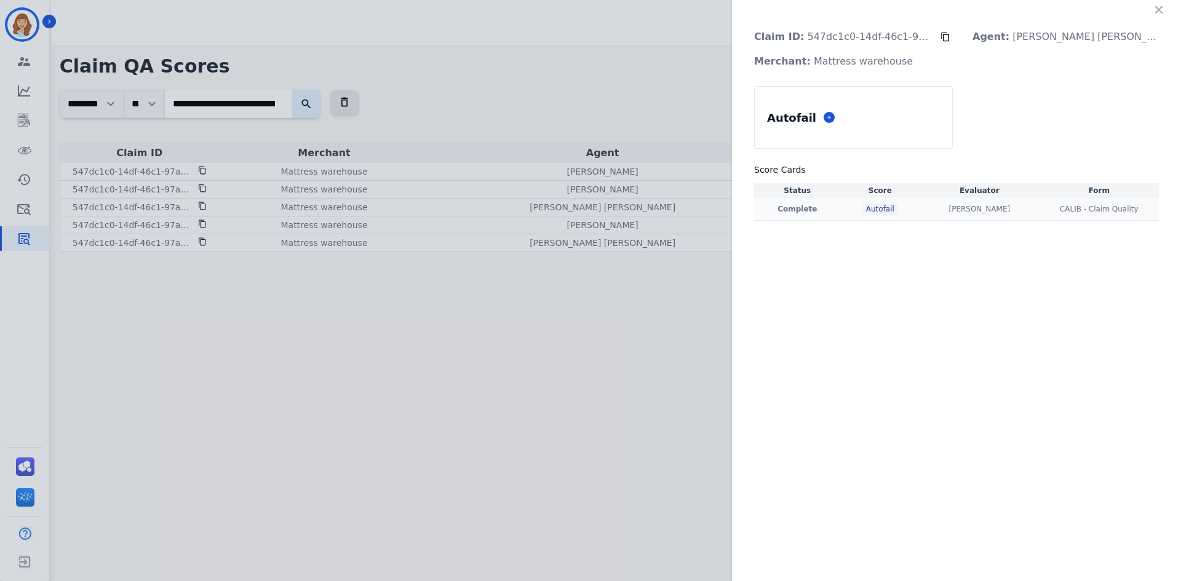
click at [865, 211] on div "Autofail" at bounding box center [880, 209] width 36 height 12
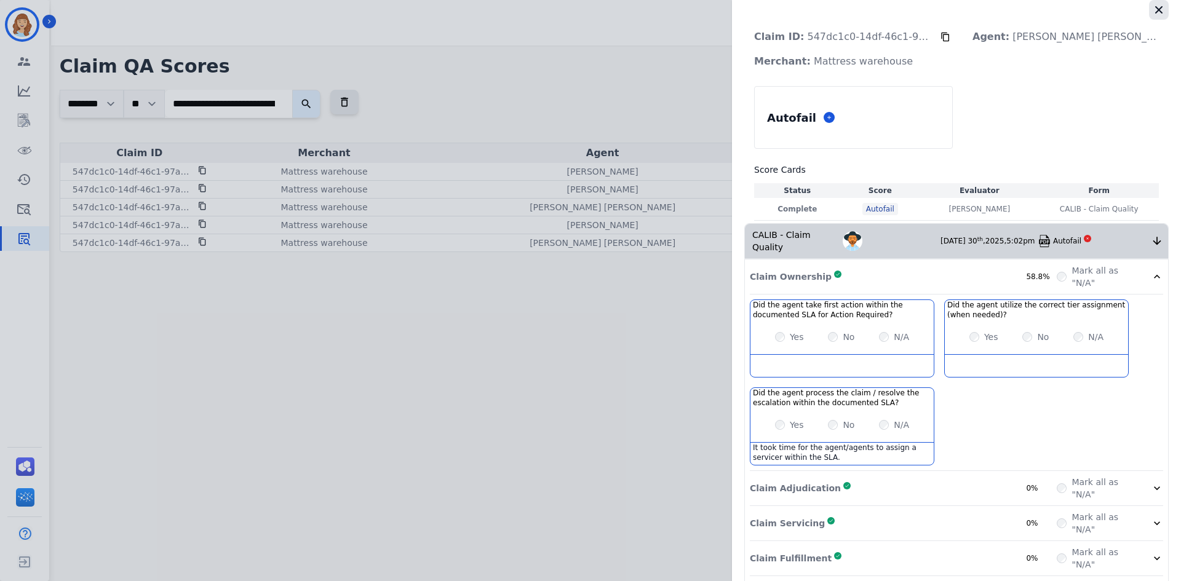
click at [897, 13] on icon "button" at bounding box center [1158, 9] width 7 height 7
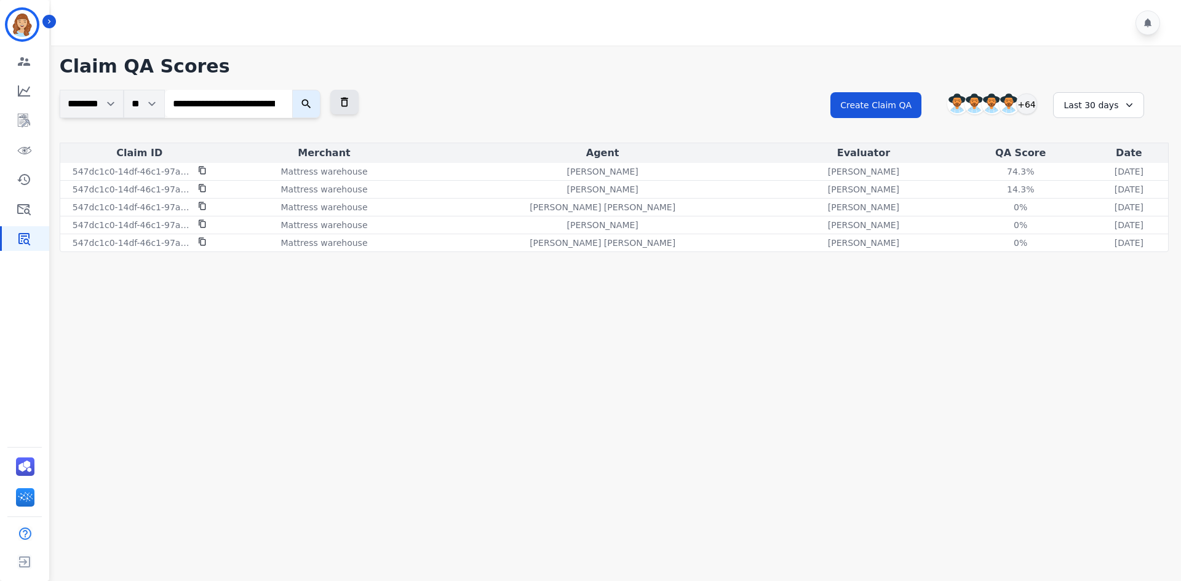
click at [658, 365] on main "**********" at bounding box center [614, 336] width 1134 height 581
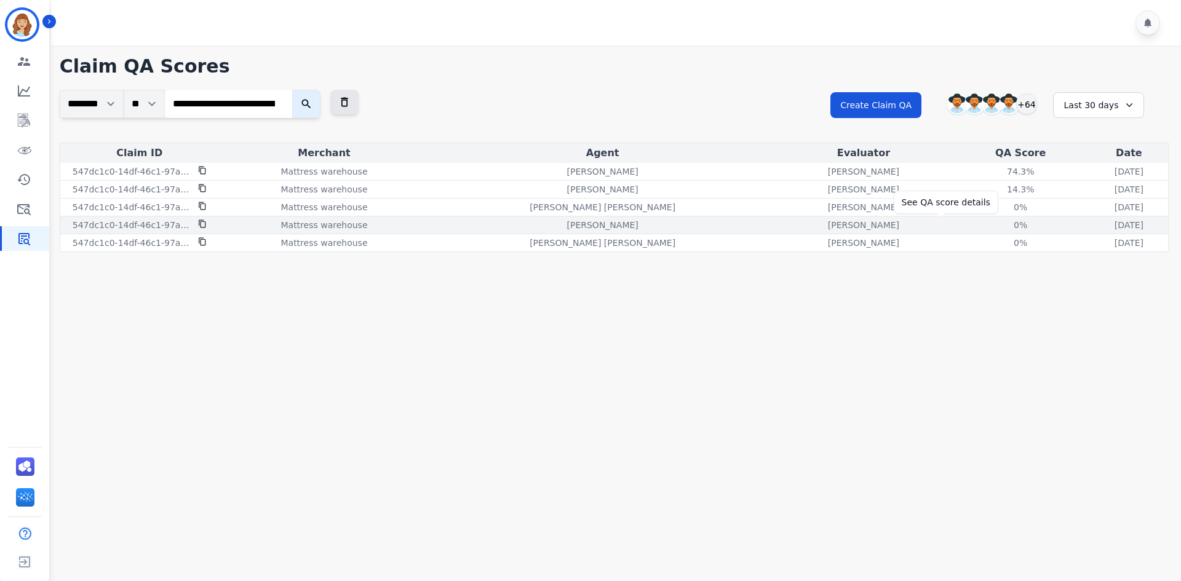
click at [897, 227] on div "0 %" at bounding box center [1020, 225] width 55 height 12
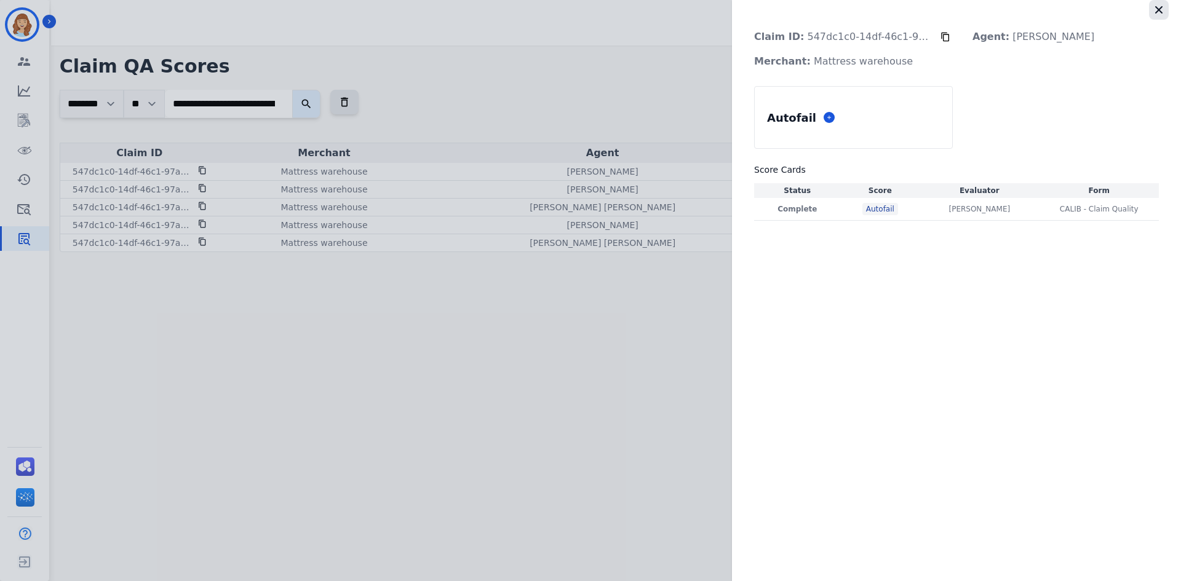
click at [897, 18] on button "button" at bounding box center [1159, 10] width 20 height 20
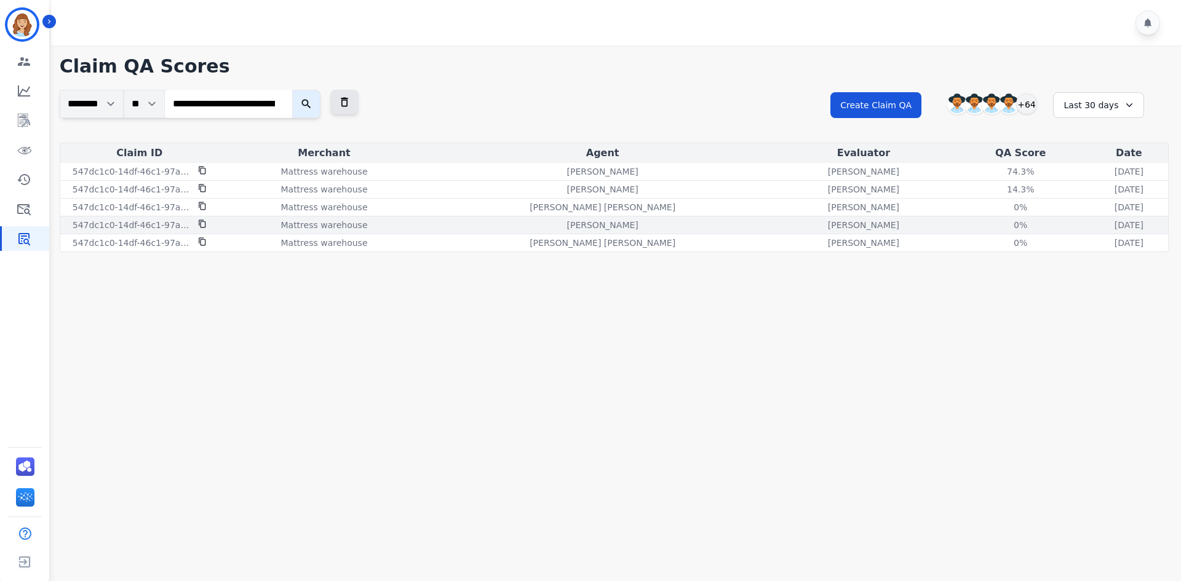
click at [897, 233] on td "0 % See QA score details" at bounding box center [1021, 226] width 138 height 18
click at [897, 220] on div "0 %" at bounding box center [1020, 225] width 55 height 12
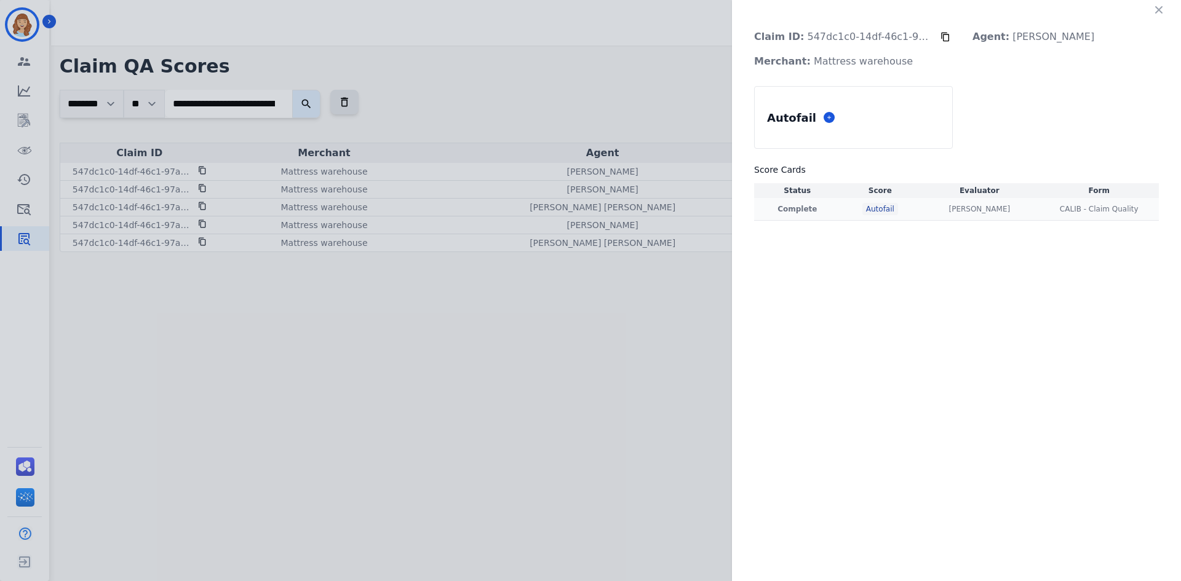
click at [811, 215] on td "Complete" at bounding box center [797, 209] width 87 height 23
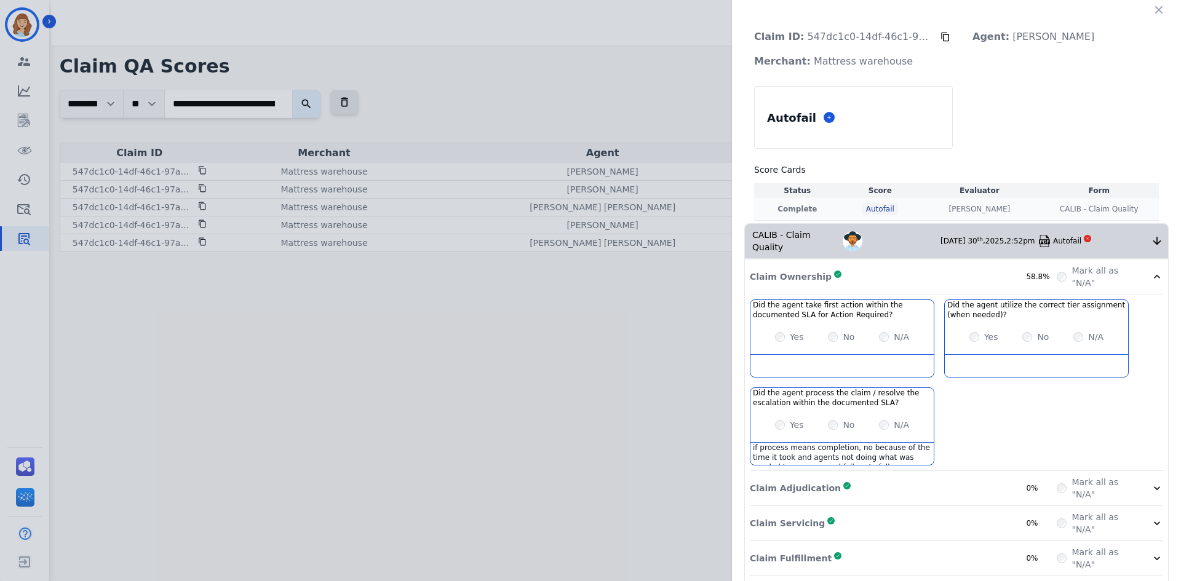
click at [811, 215] on td "Complete" at bounding box center [797, 209] width 87 height 23
click at [897, 3] on button "button" at bounding box center [1159, 10] width 20 height 20
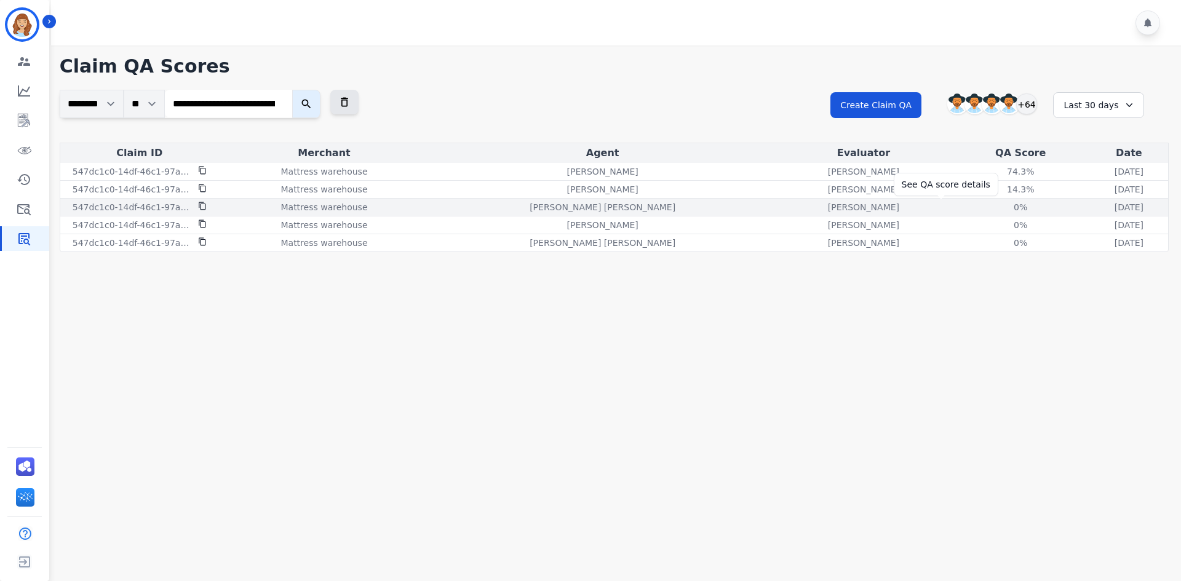
click at [897, 207] on div "0 %" at bounding box center [1020, 207] width 55 height 12
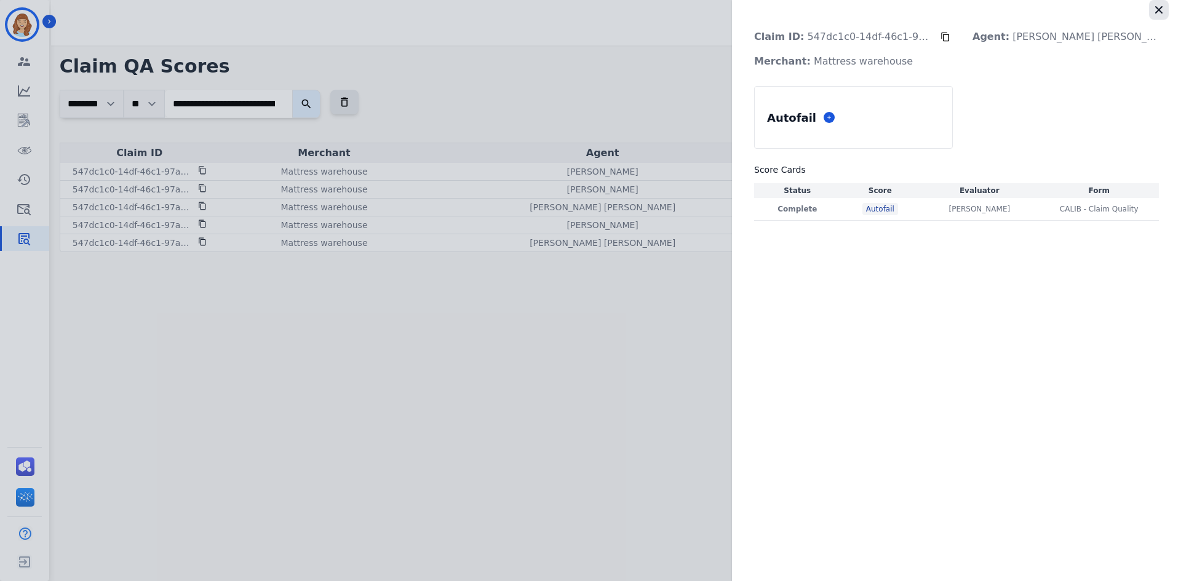
click at [897, 12] on icon "button" at bounding box center [1159, 10] width 12 height 12
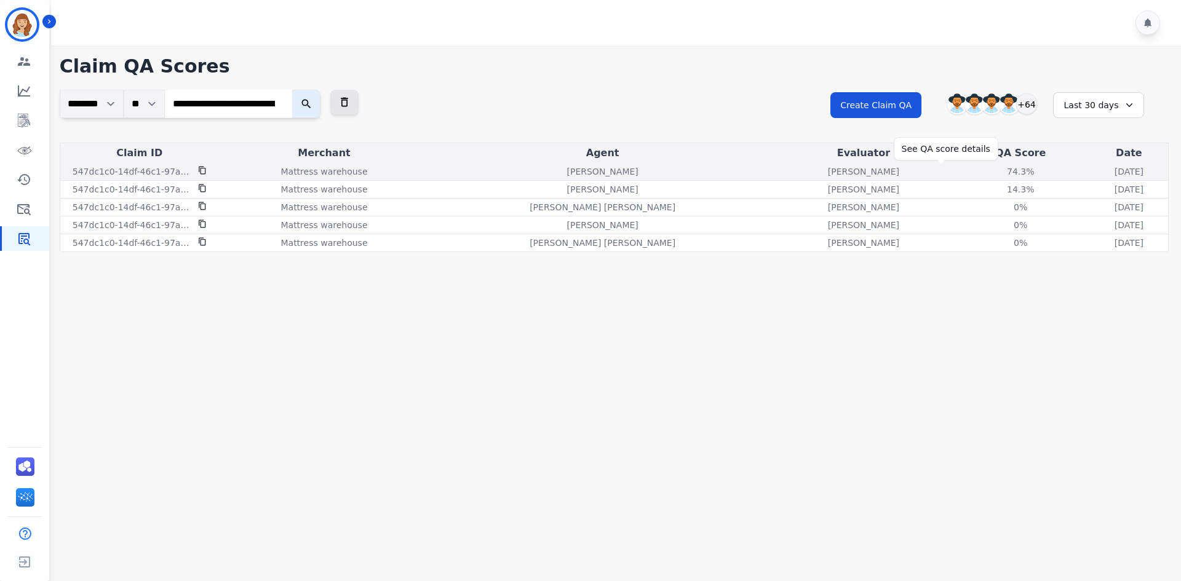
click at [897, 169] on div "74.3 %" at bounding box center [1020, 171] width 55 height 12
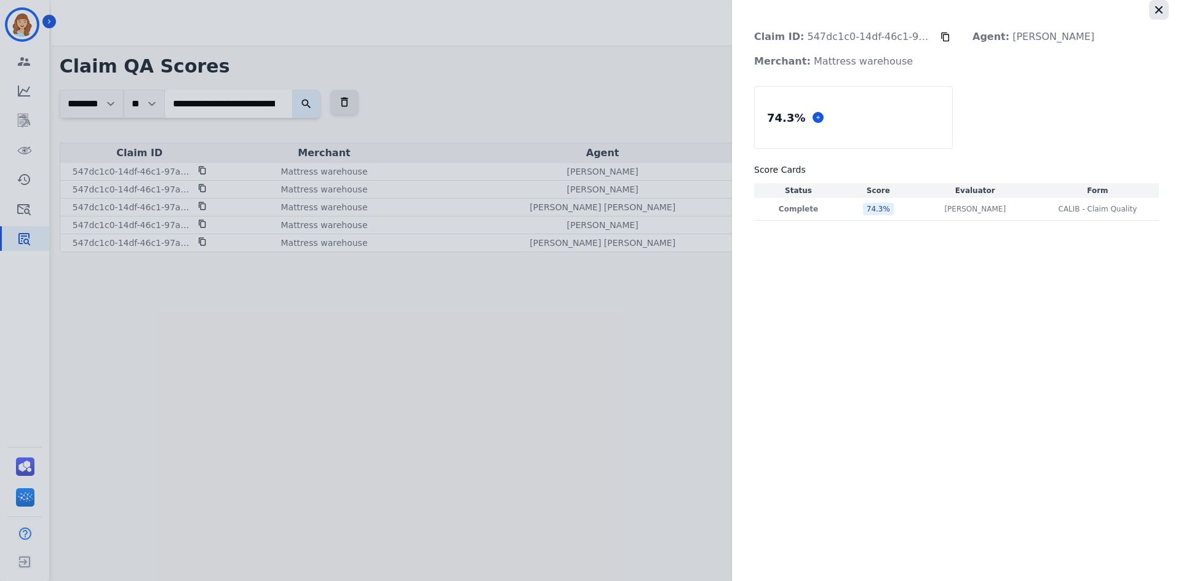
click at [897, 12] on icon "button" at bounding box center [1158, 9] width 7 height 7
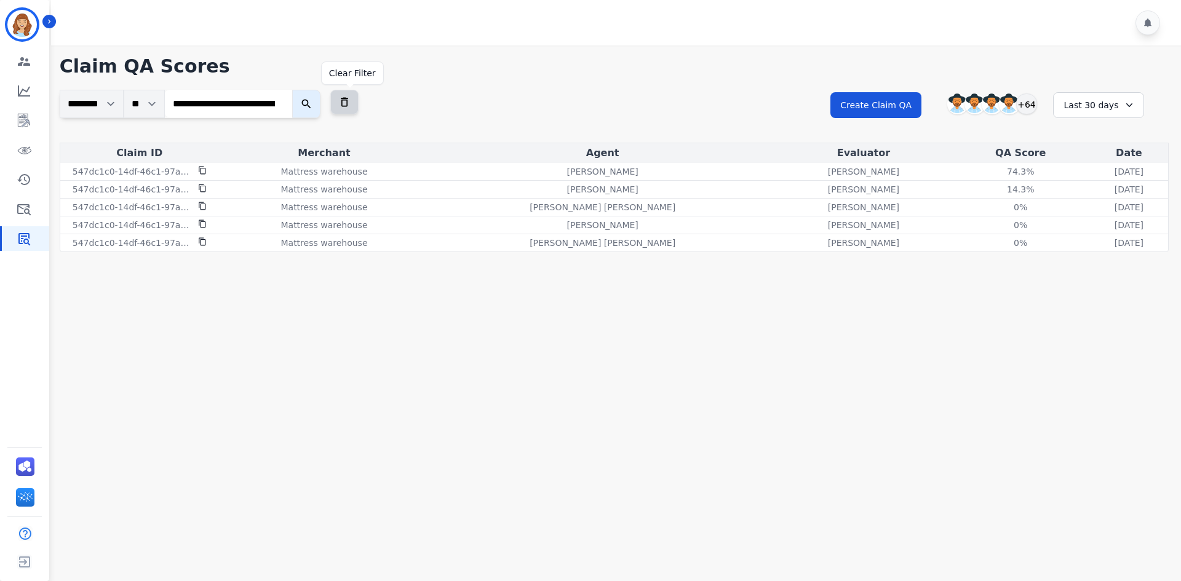
click at [345, 103] on icon at bounding box center [344, 102] width 12 height 12
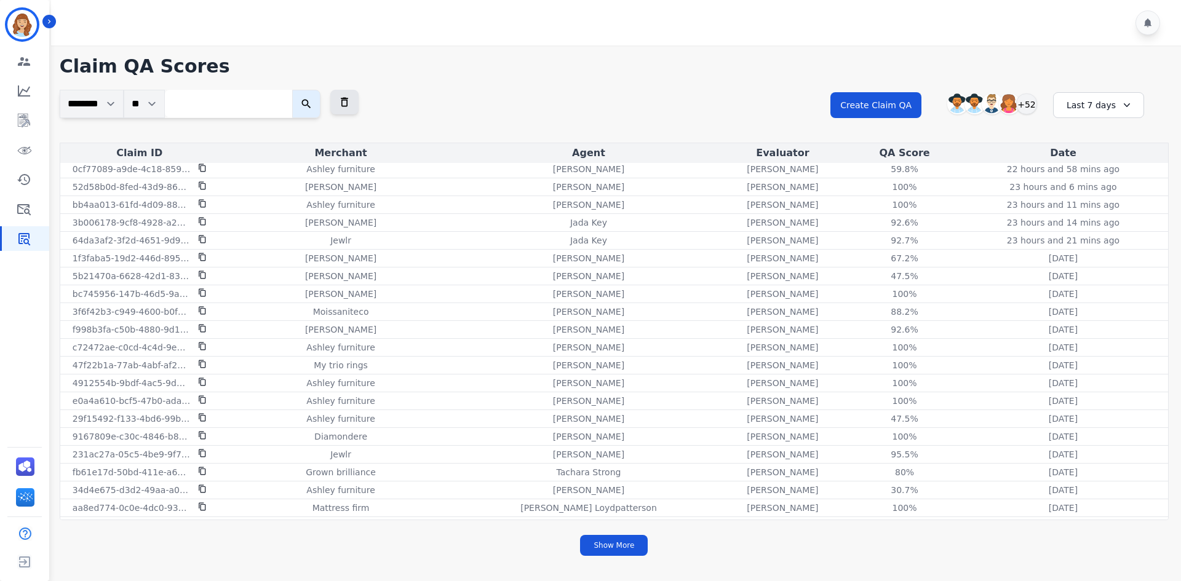
scroll to position [800, 0]
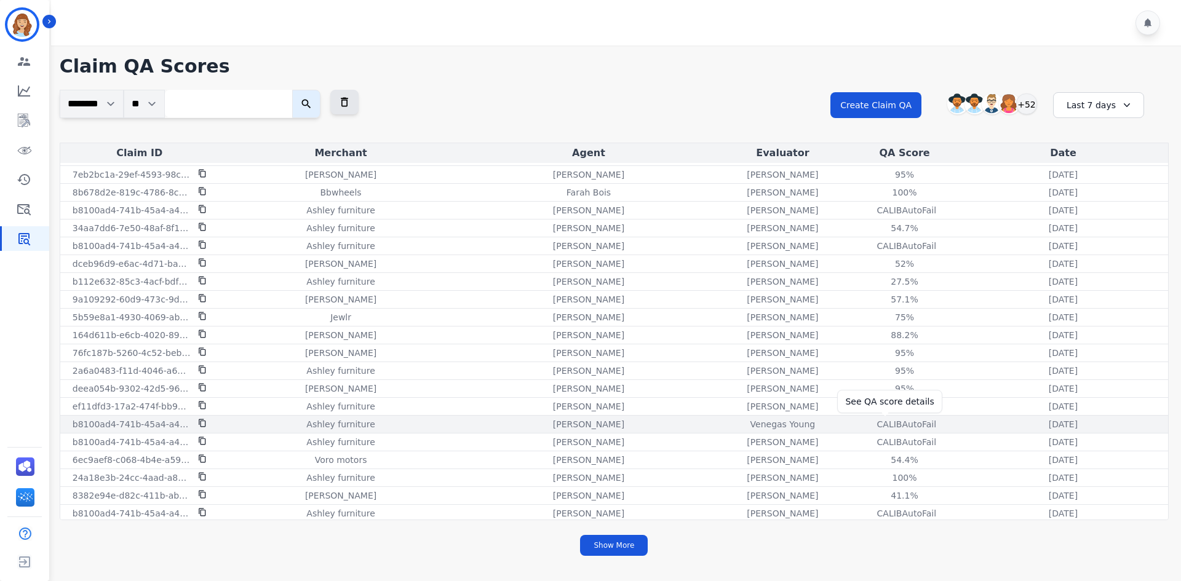
click at [883, 423] on div "CALIB AutoFail" at bounding box center [904, 424] width 55 height 12
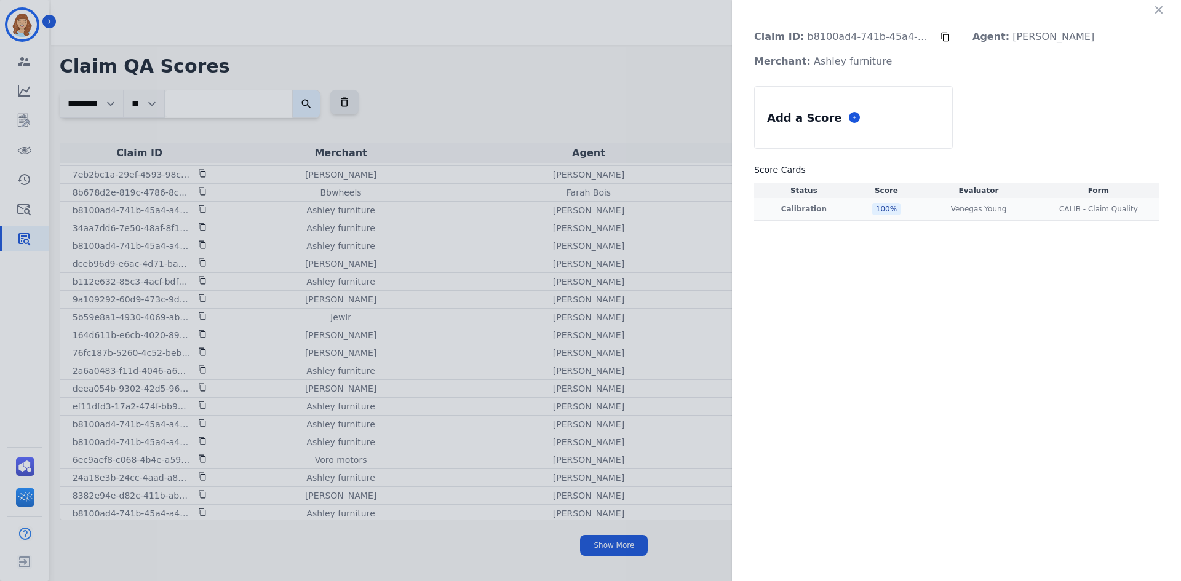
click at [875, 211] on div "100 %" at bounding box center [886, 209] width 28 height 12
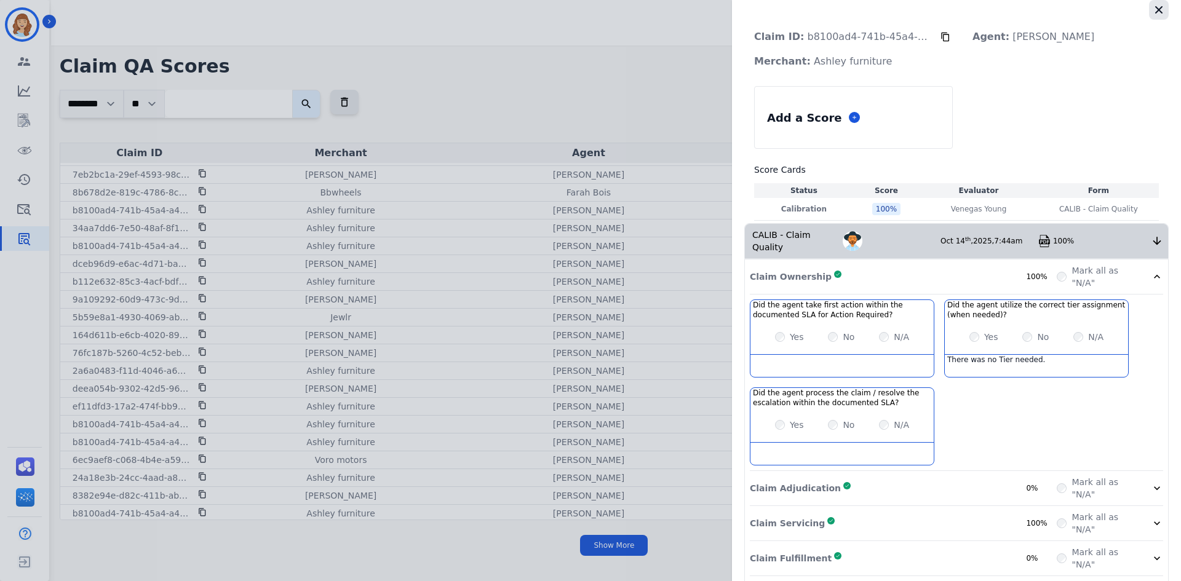
click at [897, 9] on icon "button" at bounding box center [1159, 10] width 12 height 12
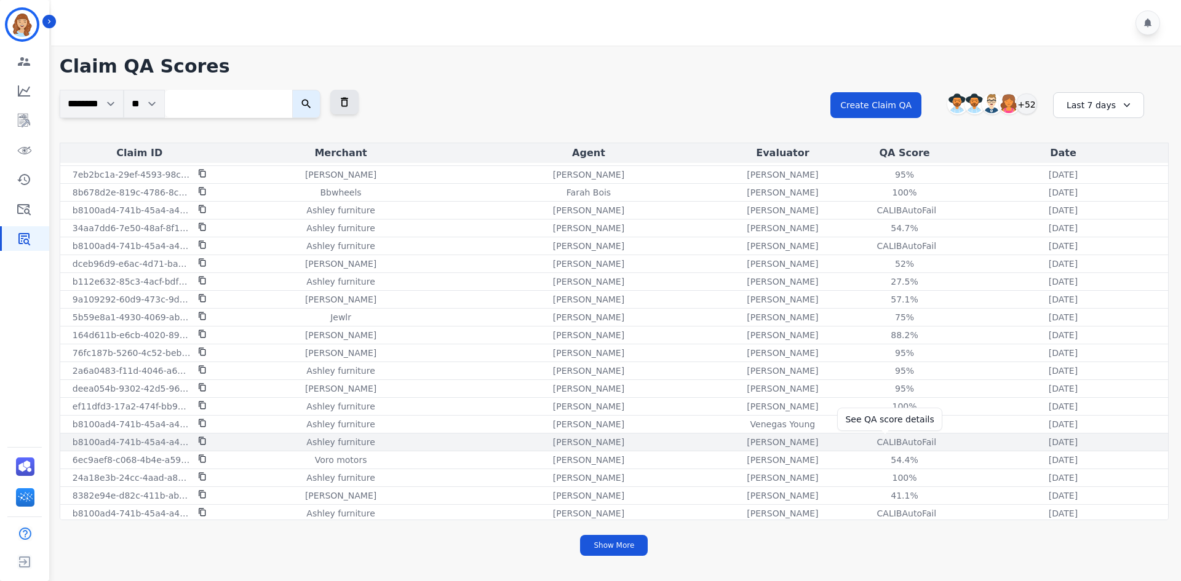
click at [877, 437] on div "CALIB AutoFail" at bounding box center [904, 442] width 55 height 12
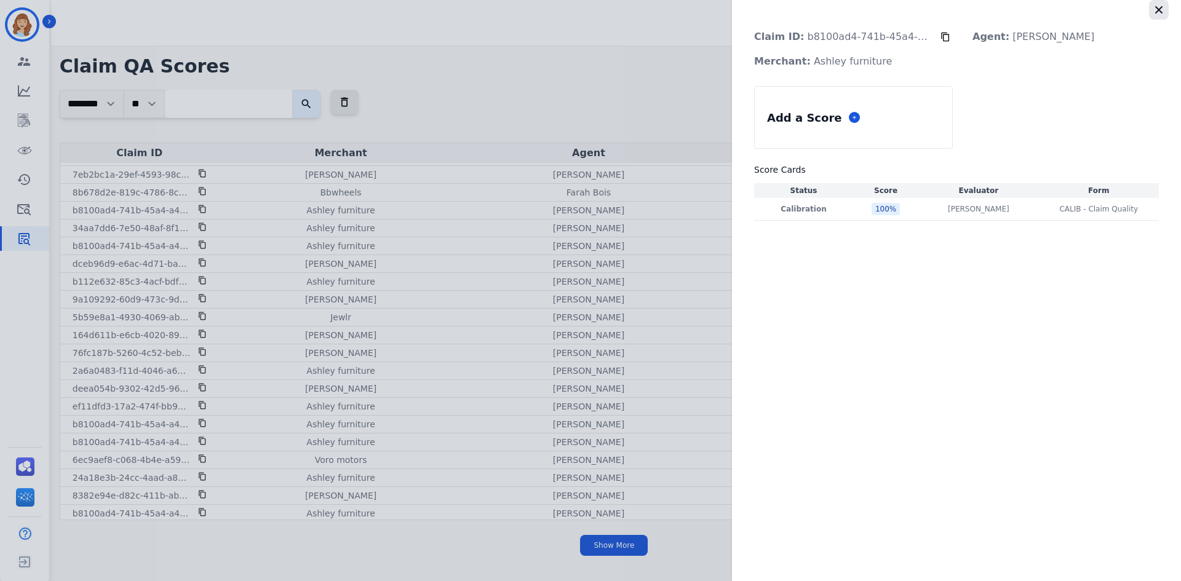
click at [897, 12] on icon "button" at bounding box center [1159, 10] width 12 height 12
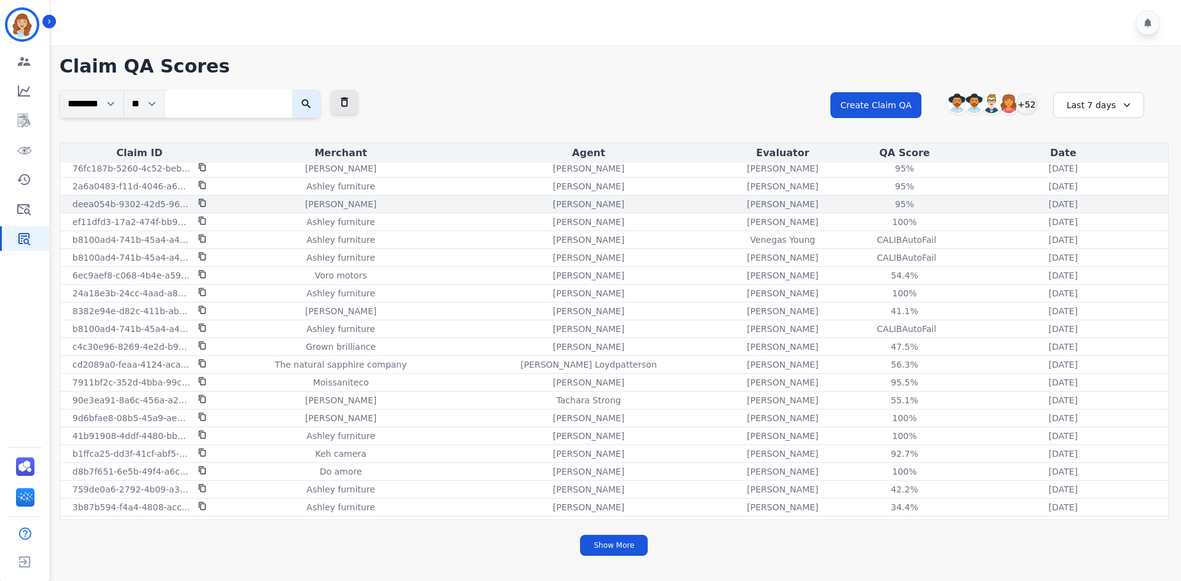
scroll to position [1046, 0]
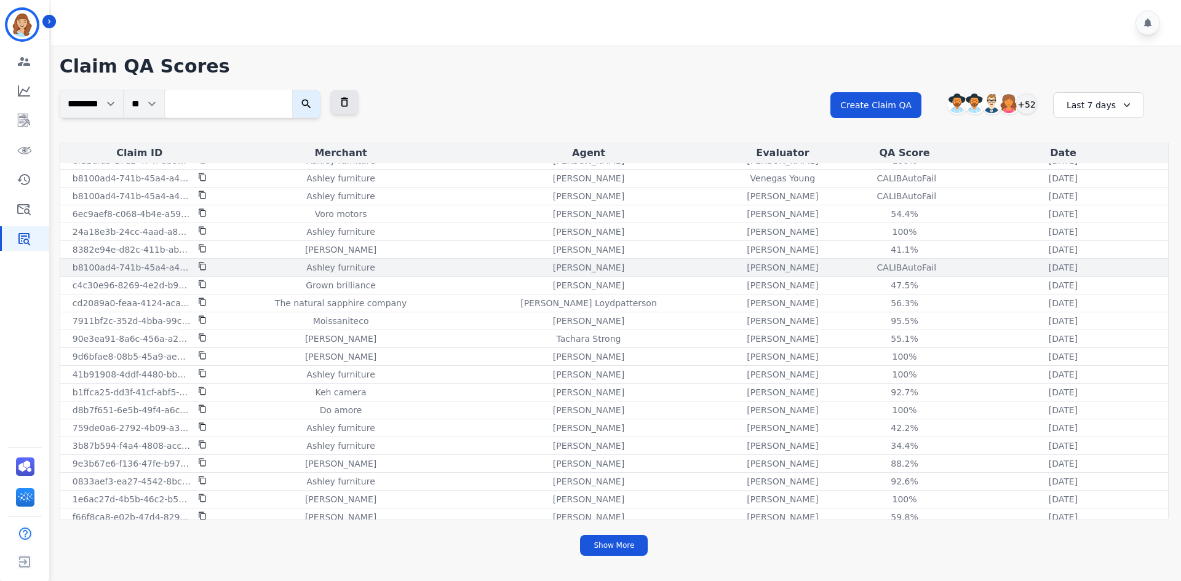
click at [897, 271] on div "CALIB AutoFail See QA score details" at bounding box center [904, 267] width 103 height 12
click at [895, 268] on div "CALIB AutoFail" at bounding box center [904, 267] width 55 height 12
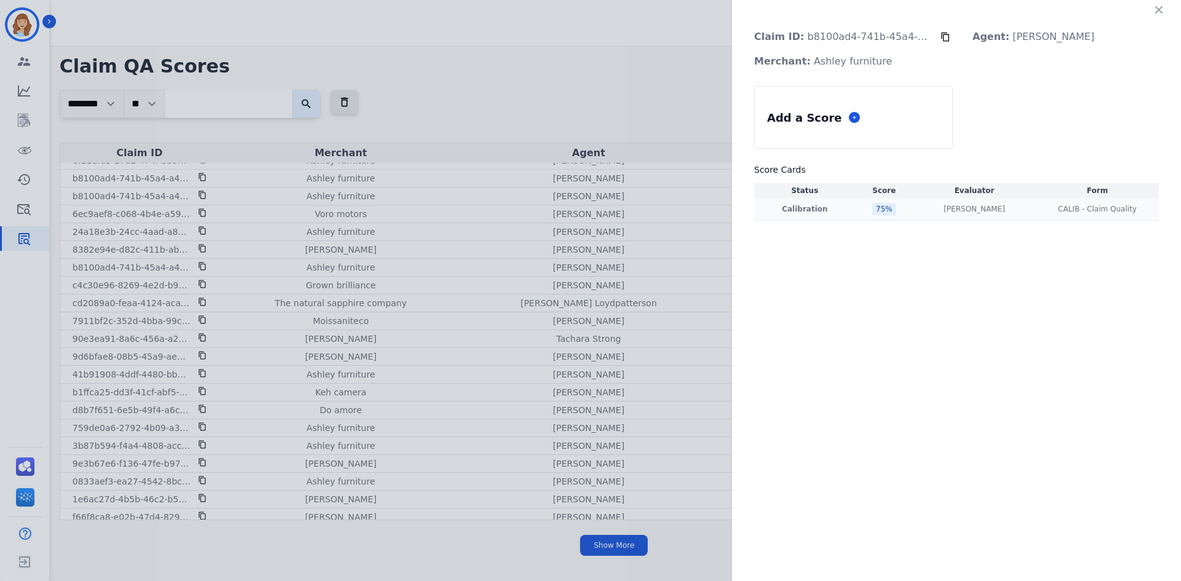
click at [797, 215] on td "Calibration" at bounding box center [804, 209] width 101 height 23
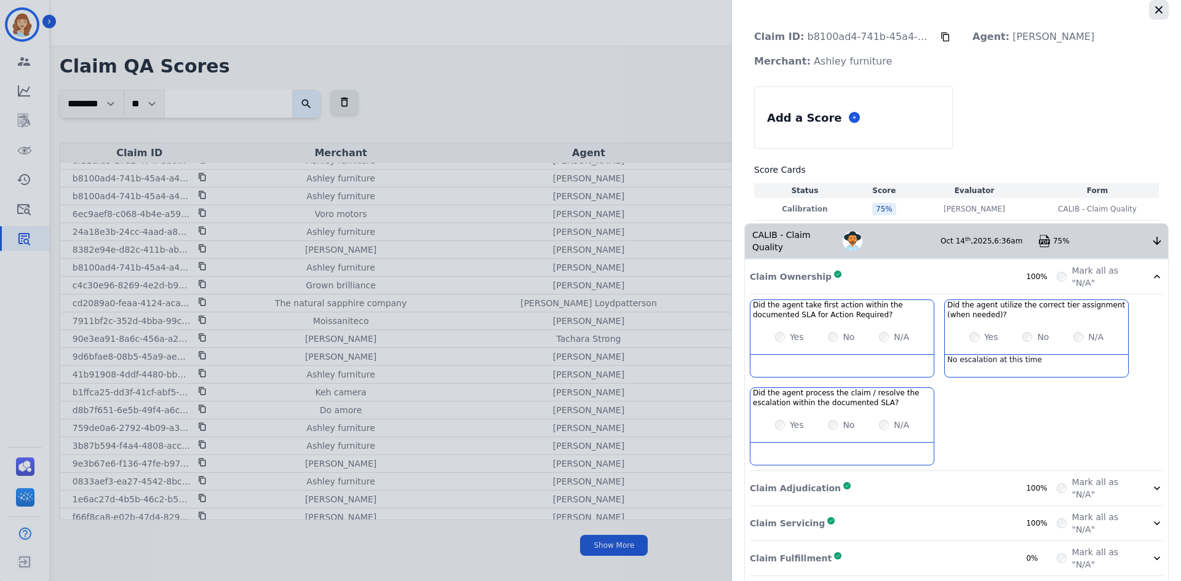
click at [897, 14] on icon "button" at bounding box center [1159, 10] width 12 height 12
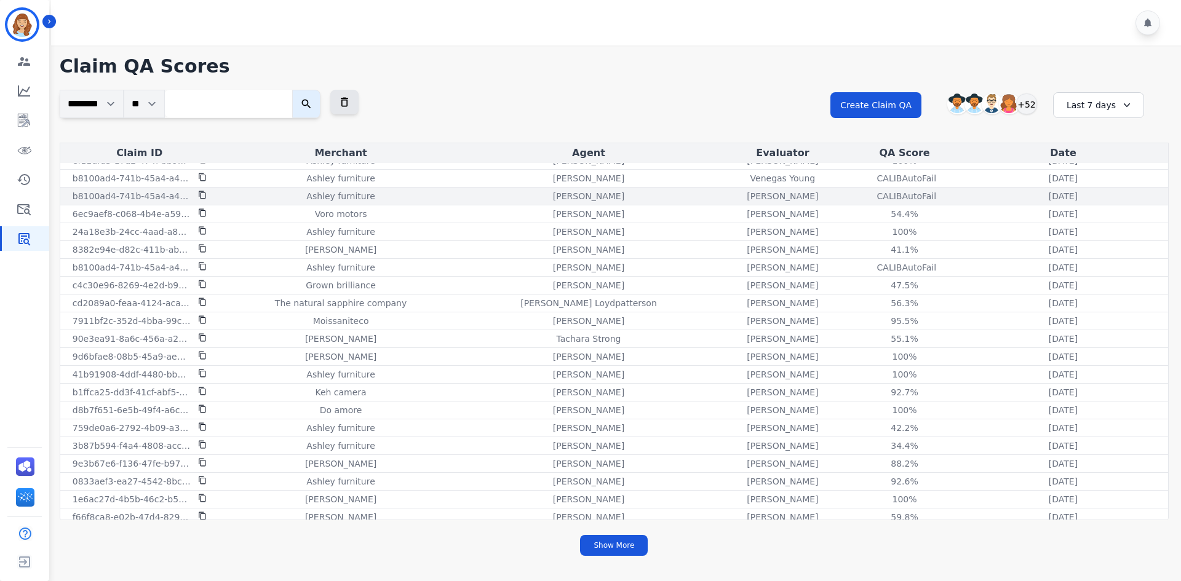
scroll to position [923, 0]
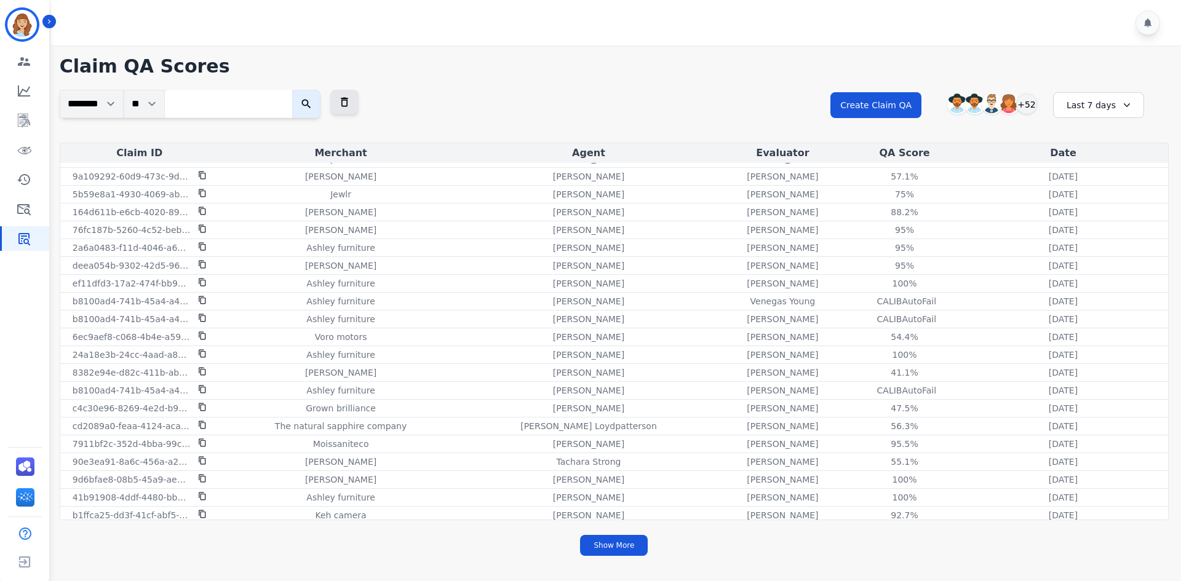
click at [215, 106] on input "search" at bounding box center [228, 104] width 127 height 28
paste input "**********"
click at [292, 90] on button "submit" at bounding box center [306, 104] width 28 height 28
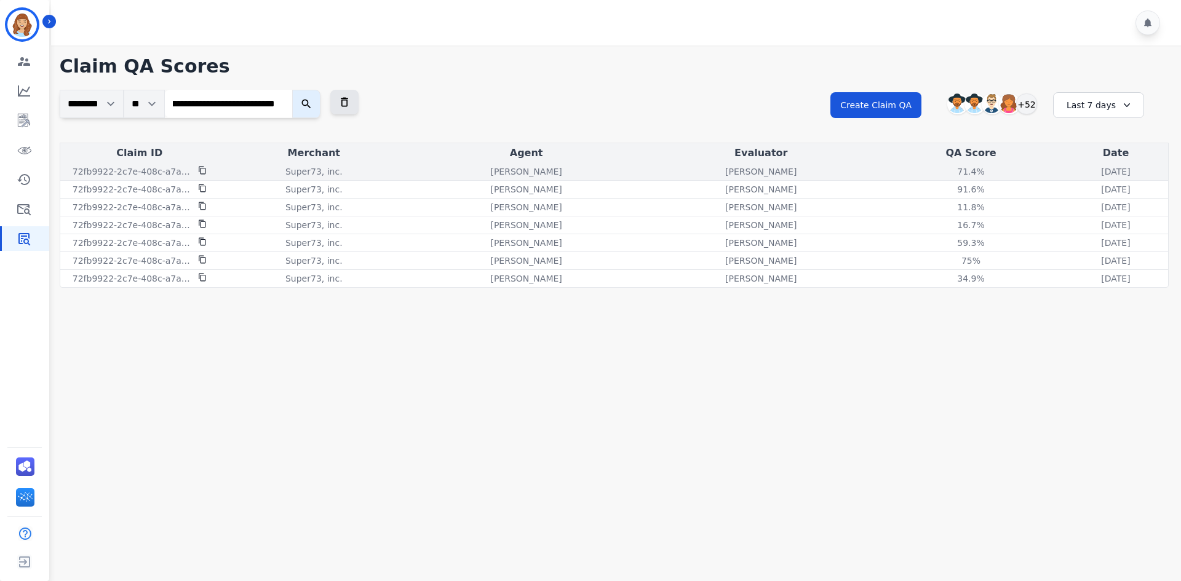
click at [897, 173] on div "71.4 %" at bounding box center [971, 171] width 55 height 12
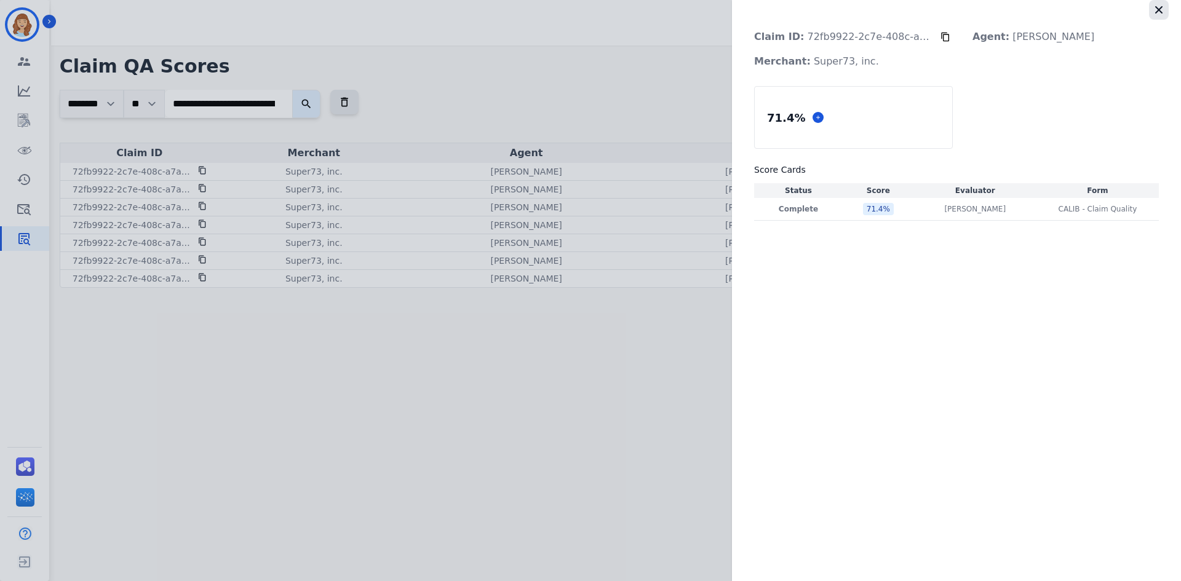
click at [897, 10] on icon "button" at bounding box center [1159, 10] width 12 height 12
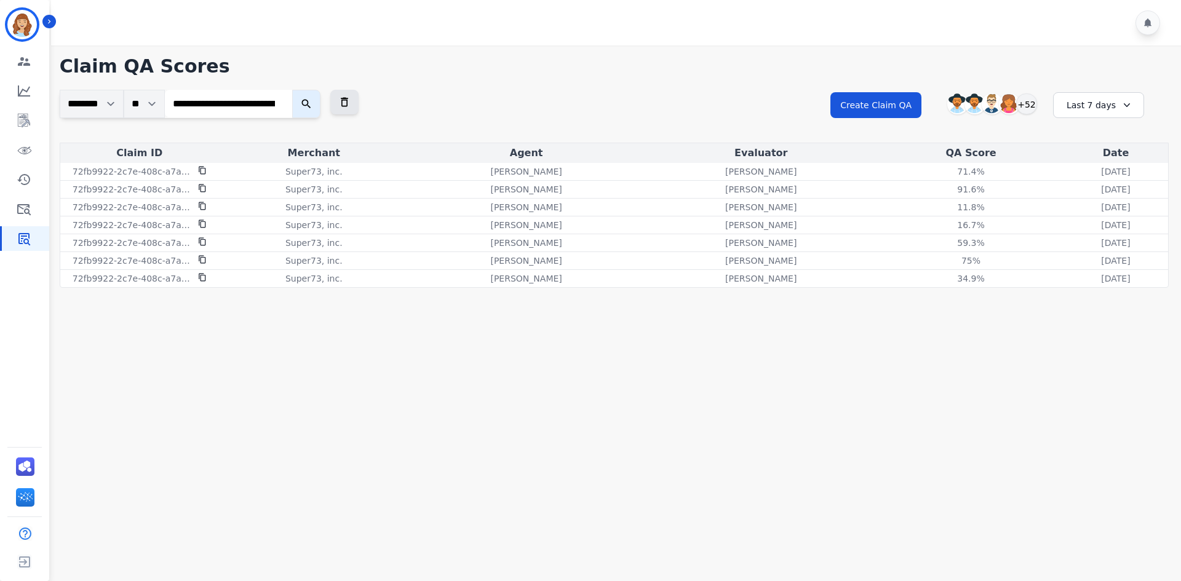
click at [264, 118] on div "**********" at bounding box center [614, 116] width 1109 height 53
click at [262, 101] on input "**********" at bounding box center [228, 104] width 127 height 28
paste input "search"
type input "**********"
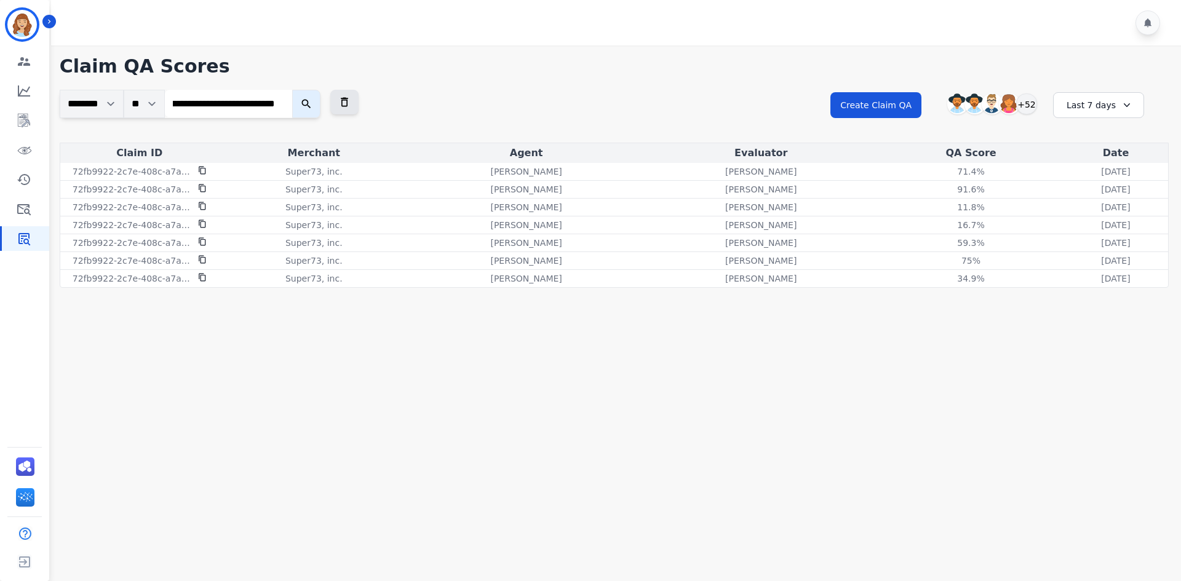
click at [312, 102] on icon "submit" at bounding box center [306, 104] width 12 height 12
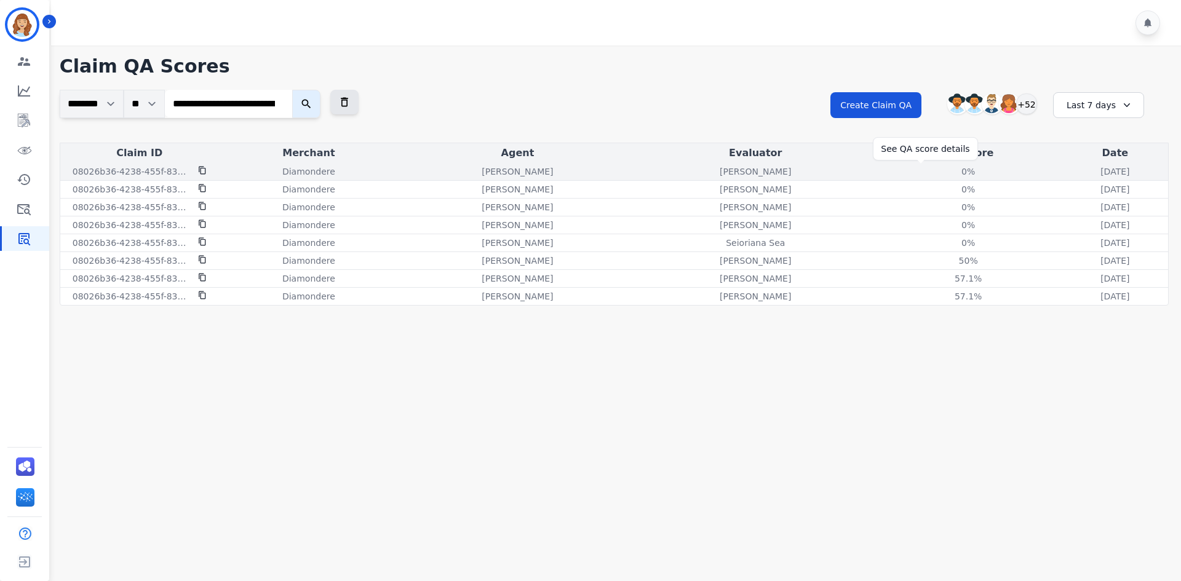
click at [897, 175] on div "0 %" at bounding box center [968, 171] width 55 height 12
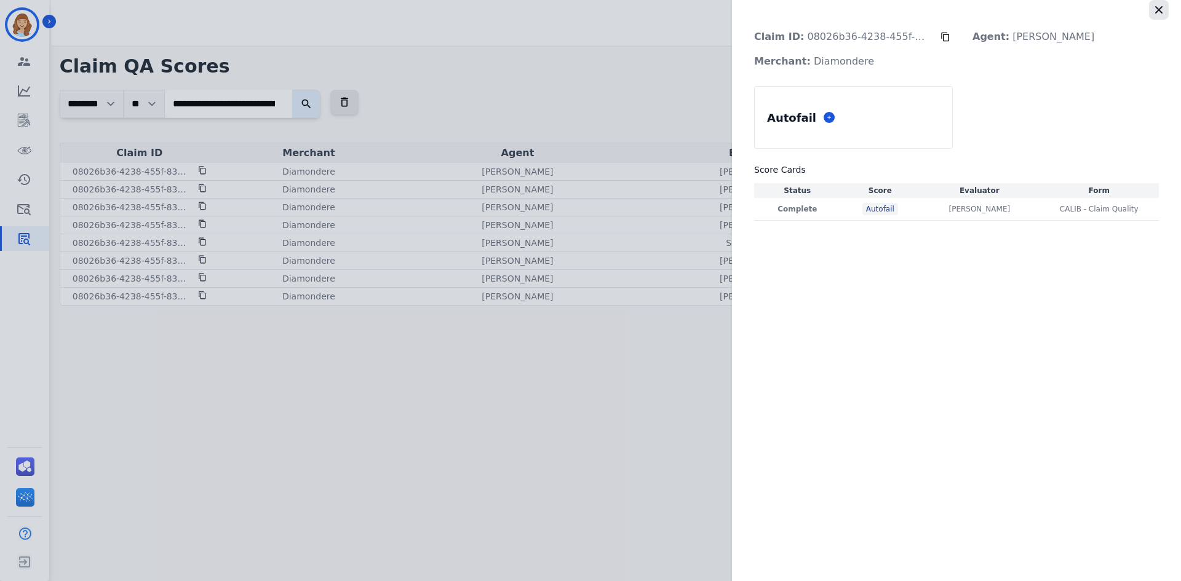
click at [897, 19] on button "button" at bounding box center [1159, 10] width 20 height 20
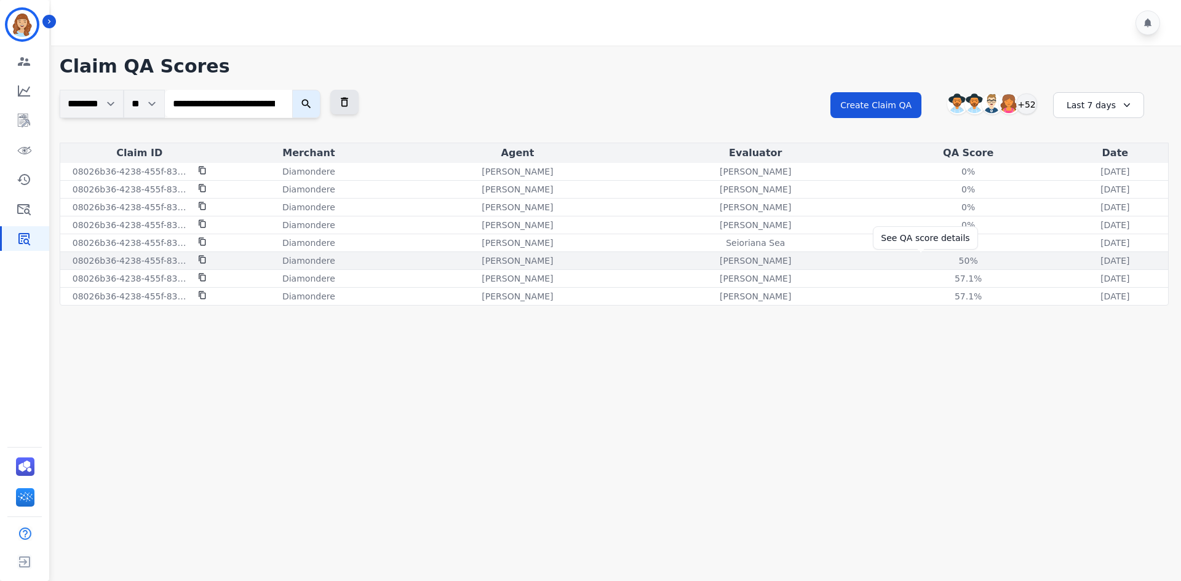
click at [897, 263] on div "50 %" at bounding box center [968, 261] width 55 height 12
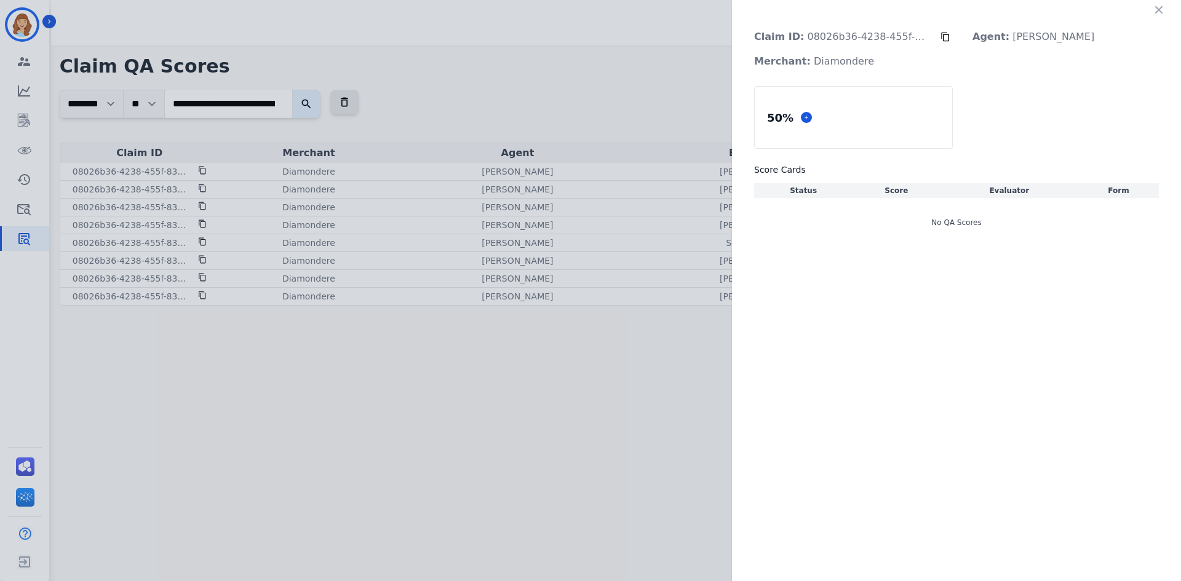
drag, startPoint x: 1068, startPoint y: 328, endPoint x: 1058, endPoint y: 324, distance: 11.3
click at [897, 328] on div "Claim ID: 08026b36-4238-455f-832e-bcdcc263af9a Agent: [PERSON_NAME]: Diamondere…" at bounding box center [956, 290] width 449 height 581
click at [839, 209] on div "No QA Scores" at bounding box center [956, 222] width 405 height 34
click at [897, 9] on icon "button" at bounding box center [1159, 10] width 12 height 12
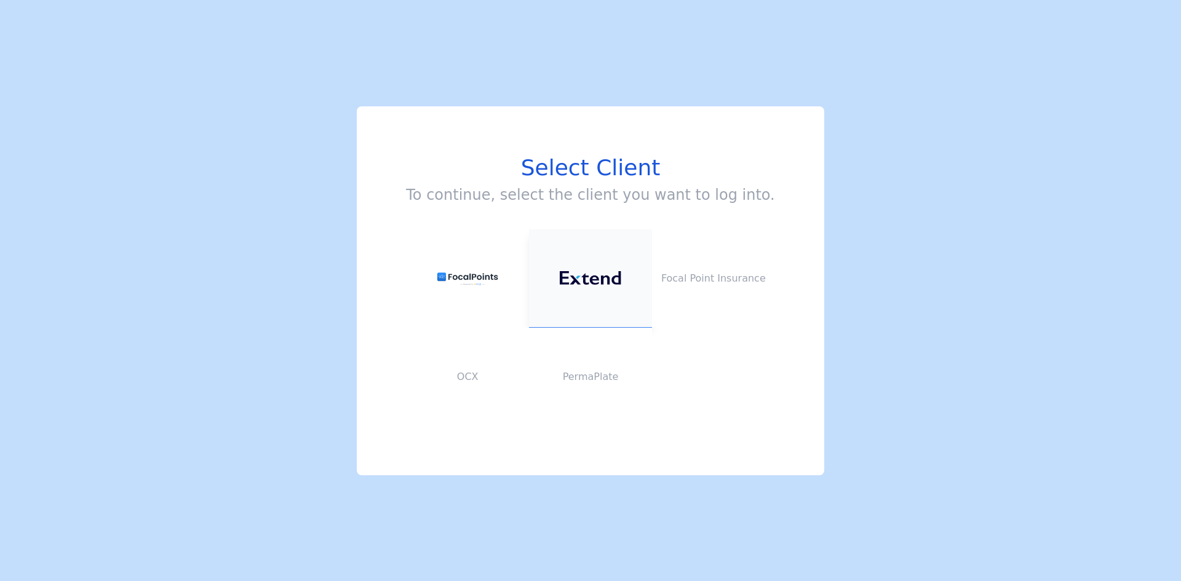
click at [600, 268] on button at bounding box center [590, 278] width 123 height 98
